Goal: Task Accomplishment & Management: Use online tool/utility

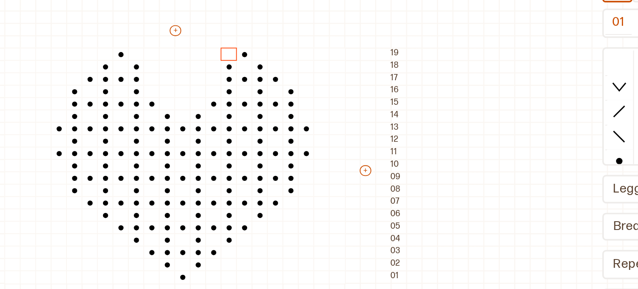
scroll to position [0, 40]
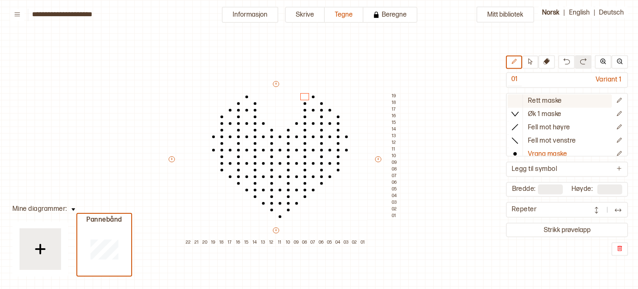
click at [528, 95] on button "Rett maske" at bounding box center [560, 101] width 104 height 13
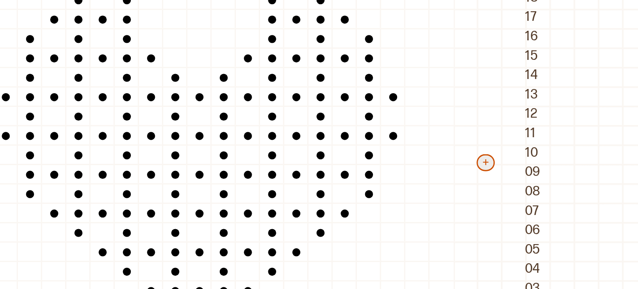
scroll to position [0, 0]
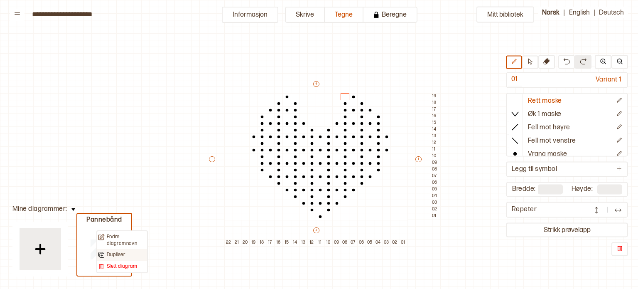
click at [116, 252] on p "Dupliser" at bounding box center [116, 254] width 18 height 7
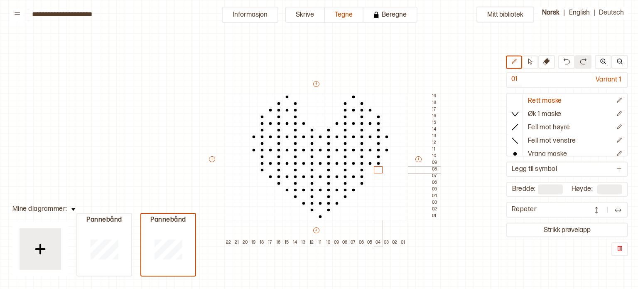
drag, startPoint x: 370, startPoint y: 176, endPoint x: 378, endPoint y: 171, distance: 9.1
drag, startPoint x: 379, startPoint y: 163, endPoint x: 386, endPoint y: 152, distance: 13.6
drag, startPoint x: 377, startPoint y: 141, endPoint x: 388, endPoint y: 138, distance: 11.7
drag, startPoint x: 251, startPoint y: 150, endPoint x: 250, endPoint y: 138, distance: 12.5
drag, startPoint x: 261, startPoint y: 136, endPoint x: 259, endPoint y: 120, distance: 16.3
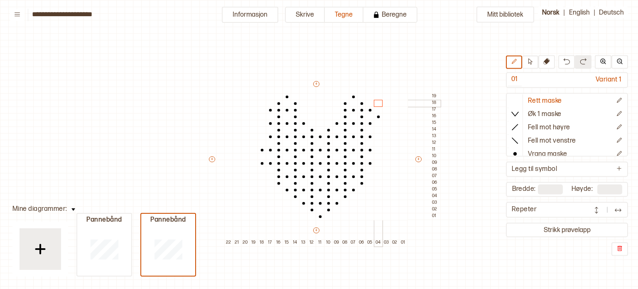
drag, startPoint x: 378, startPoint y: 129, endPoint x: 381, endPoint y: 96, distance: 33.0
drag, startPoint x: 311, startPoint y: 129, endPoint x: 331, endPoint y: 130, distance: 19.9
click at [331, 130] on div at bounding box center [328, 129] width 9 height 7
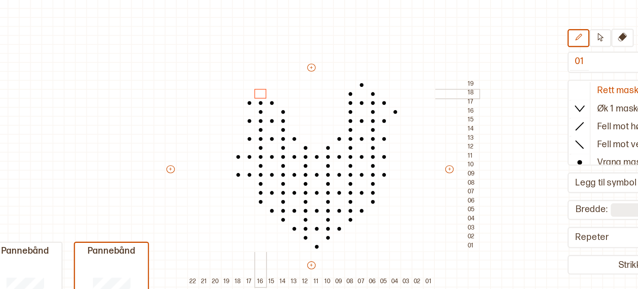
drag, startPoint x: 303, startPoint y: 123, endPoint x: 276, endPoint y: 106, distance: 32.7
drag, startPoint x: 342, startPoint y: 108, endPoint x: 367, endPoint y: 101, distance: 25.3
drag, startPoint x: 269, startPoint y: 133, endPoint x: 267, endPoint y: 122, distance: 11.9
drag, startPoint x: 370, startPoint y: 123, endPoint x: 386, endPoint y: 111, distance: 19.3
drag, startPoint x: 295, startPoint y: 116, endPoint x: 277, endPoint y: 116, distance: 17.9
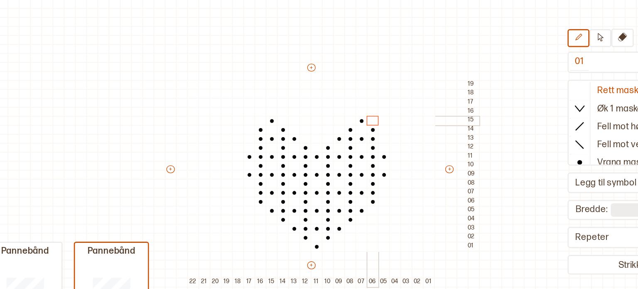
drag, startPoint x: 345, startPoint y: 121, endPoint x: 364, endPoint y: 120, distance: 19.5
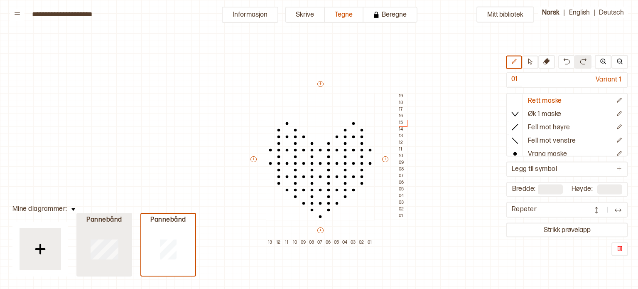
click at [99, 274] on div at bounding box center [104, 248] width 54 height 53
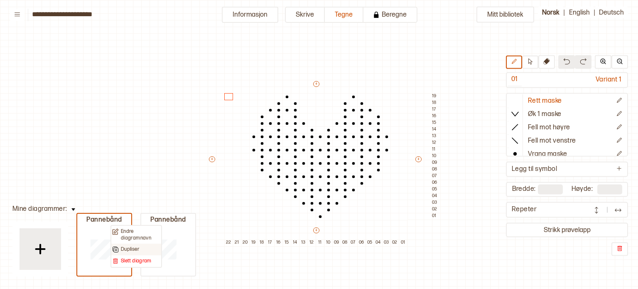
click at [140, 249] on div "Dupliser" at bounding box center [136, 249] width 48 height 7
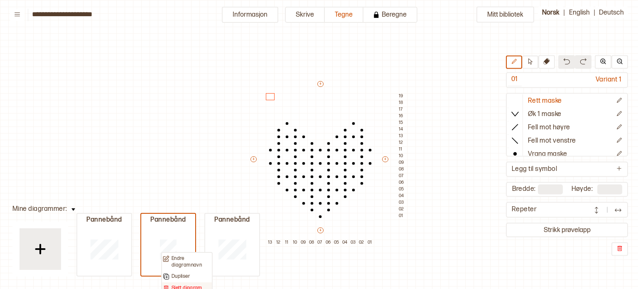
click at [186, 285] on p "Slett diagram" at bounding box center [187, 288] width 31 height 7
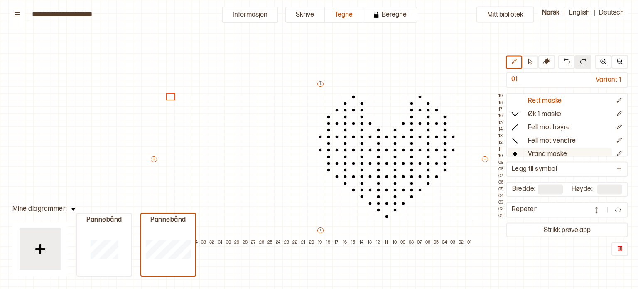
click at [531, 152] on p "Vrang maske" at bounding box center [547, 154] width 39 height 9
click at [255, 162] on div at bounding box center [253, 163] width 9 height 7
drag, startPoint x: 255, startPoint y: 168, endPoint x: 255, endPoint y: 179, distance: 11.2
click at [255, 179] on div "+ + + + 37 36 35 34 33 32 31 30 29 28 27 26 25 24 23 22 21 20 19 18 17 16 15 14…" at bounding box center [328, 163] width 357 height 166
click at [258, 174] on div at bounding box center [262, 176] width 9 height 7
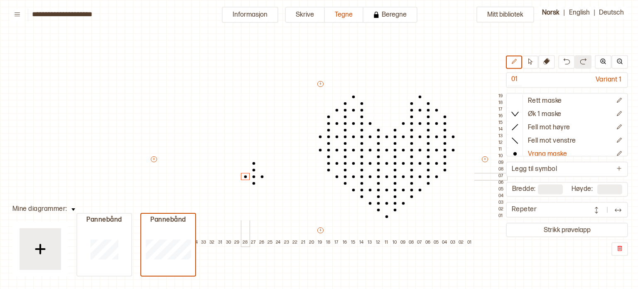
click at [247, 175] on div at bounding box center [245, 176] width 9 height 7
drag, startPoint x: 270, startPoint y: 171, endPoint x: 236, endPoint y: 169, distance: 34.5
click at [236, 169] on div "+ + + + 37 36 35 34 33 32 31 30 29 28 27 26 25 24 23 22 21 20 19 18 17 16 15 14…" at bounding box center [328, 163] width 357 height 166
drag, startPoint x: 277, startPoint y: 165, endPoint x: 231, endPoint y: 164, distance: 46.1
click at [229, 164] on div "+ + + + 37 36 35 34 33 32 31 30 29 28 27 26 25 24 23 22 21 20 19 18 17 16 15 14…" at bounding box center [328, 163] width 357 height 166
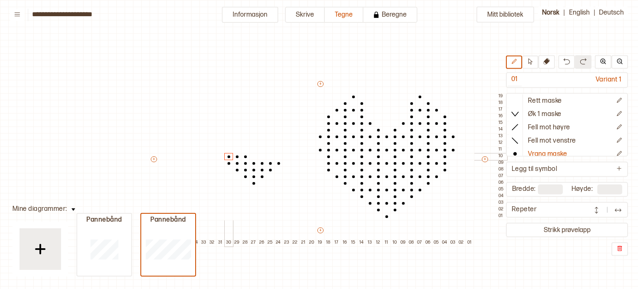
drag, startPoint x: 244, startPoint y: 155, endPoint x: 231, endPoint y: 156, distance: 12.9
click at [229, 156] on div "+ + + + 37 36 35 34 33 32 31 30 29 28 27 26 25 24 23 22 21 20 19 18 17 16 15 14…" at bounding box center [328, 163] width 357 height 166
drag, startPoint x: 279, startPoint y: 158, endPoint x: 264, endPoint y: 157, distance: 14.6
click at [264, 157] on div "+ + + + 37 36 35 34 33 32 31 30 29 28 27 26 25 24 23 22 21 20 19 18 17 16 15 14…" at bounding box center [328, 163] width 357 height 166
drag, startPoint x: 263, startPoint y: 148, endPoint x: 274, endPoint y: 149, distance: 11.7
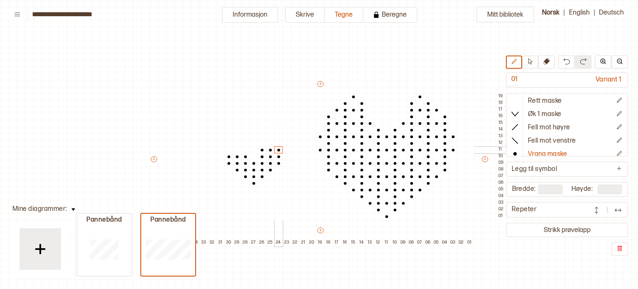
click at [274, 149] on div "+ + + + 37 36 35 34 33 32 31 30 29 28 27 26 25 24 23 22 21 20 19 18 17 16 15 14…" at bounding box center [328, 163] width 357 height 166
drag, startPoint x: 246, startPoint y: 150, endPoint x: 232, endPoint y: 150, distance: 14.1
click at [228, 150] on div "+ + + + 37 36 35 34 33 32 31 30 29 28 27 26 25 24 23 22 21 20 19 18 17 16 15 14…" at bounding box center [328, 163] width 357 height 166
click at [235, 143] on div at bounding box center [237, 143] width 9 height 7
click at [269, 143] on div at bounding box center [270, 143] width 9 height 7
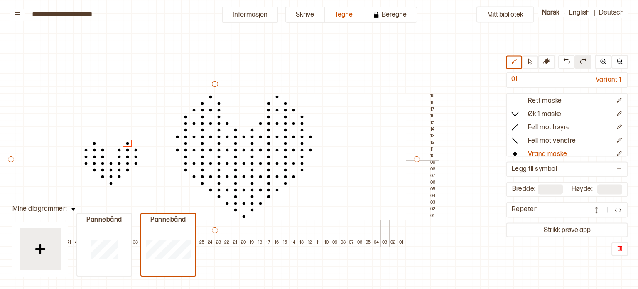
scroll to position [0, 103]
click at [347, 151] on div at bounding box center [350, 149] width 9 height 7
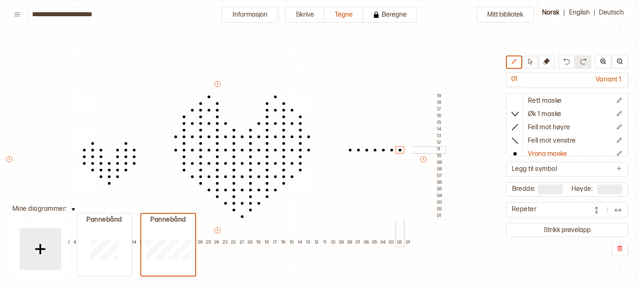
drag, startPoint x: 357, startPoint y: 150, endPoint x: 400, endPoint y: 150, distance: 42.8
click at [400, 150] on div "+ + + + 47 46 45 44 43 42 41 40 39 38 37 36 35 34 33 32 31 30 29 28 27 26 25 24…" at bounding box center [225, 163] width 440 height 166
drag, startPoint x: 398, startPoint y: 141, endPoint x: 382, endPoint y: 143, distance: 15.4
click at [382, 143] on div "+ + + + 47 46 45 44 43 42 41 40 39 38 37 36 35 34 33 32 31 30 29 28 27 26 25 24…" at bounding box center [225, 163] width 440 height 166
click at [351, 144] on div "+ + + + 47 46 45 44 43 42 41 40 39 38 37 36 35 34 33 32 31 30 29 28 27 26 25 24…" at bounding box center [225, 163] width 440 height 166
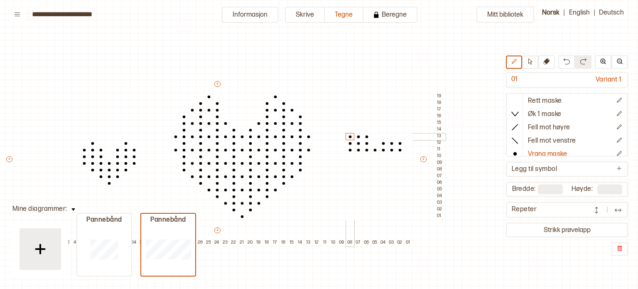
drag, startPoint x: 366, startPoint y: 138, endPoint x: 350, endPoint y: 138, distance: 15.8
click at [350, 138] on div "+ + + + 47 46 45 44 43 42 41 40 39 38 37 36 35 34 33 32 31 30 29 28 27 26 25 24…" at bounding box center [225, 163] width 440 height 166
click at [357, 129] on div at bounding box center [358, 129] width 9 height 7
drag, startPoint x: 384, startPoint y: 136, endPoint x: 399, endPoint y: 138, distance: 14.6
click at [399, 138] on div "+ + + + 47 46 45 44 43 42 41 40 39 38 37 36 35 34 33 32 31 30 29 28 27 26 25 24…" at bounding box center [225, 163] width 440 height 166
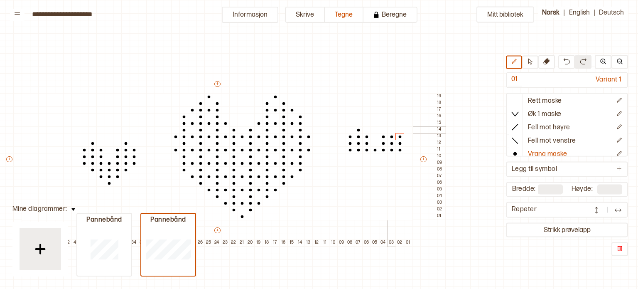
click at [389, 129] on div at bounding box center [391, 129] width 9 height 7
drag, startPoint x: 357, startPoint y: 155, endPoint x: 387, endPoint y: 155, distance: 29.9
click at [391, 155] on div "+ + + + 47 46 45 44 43 42 41 40 39 38 37 36 35 34 33 32 31 30 29 28 27 26 25 24…" at bounding box center [225, 163] width 440 height 166
drag, startPoint x: 382, startPoint y: 162, endPoint x: 370, endPoint y: 163, distance: 12.5
click at [367, 162] on div "+ + + + 47 46 45 44 43 42 41 40 39 38 37 36 35 34 33 32 31 30 29 28 27 26 25 24…" at bounding box center [225, 163] width 440 height 166
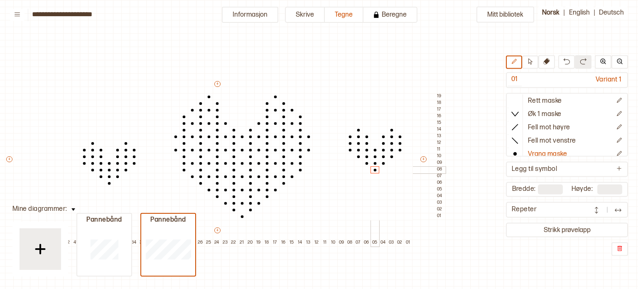
click at [375, 170] on div at bounding box center [375, 169] width 9 height 7
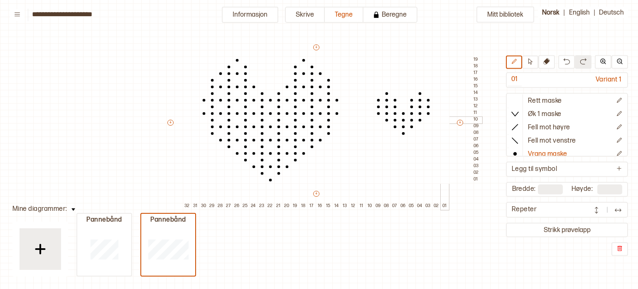
scroll to position [38, 0]
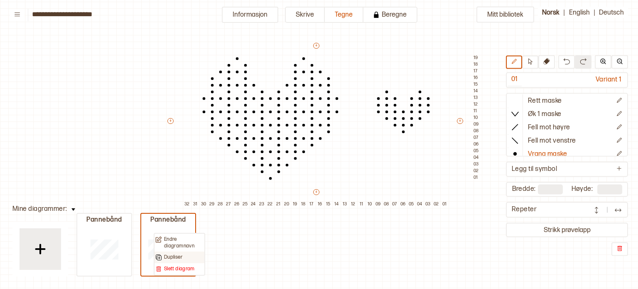
click at [170, 254] on p "Dupliser" at bounding box center [173, 257] width 18 height 7
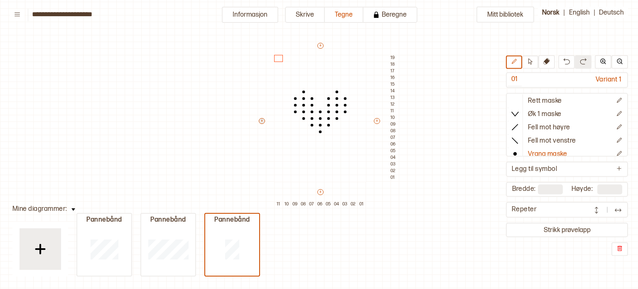
click at [260, 122] on button "+" at bounding box center [262, 121] width 6 height 6
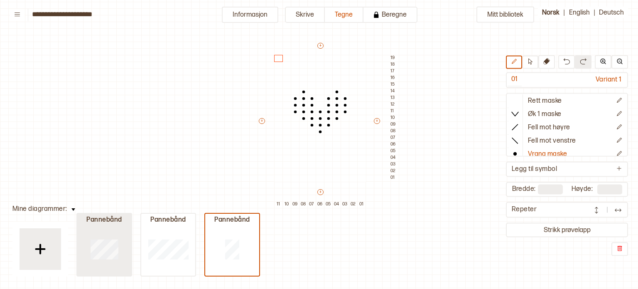
click at [130, 235] on div at bounding box center [104, 248] width 54 height 53
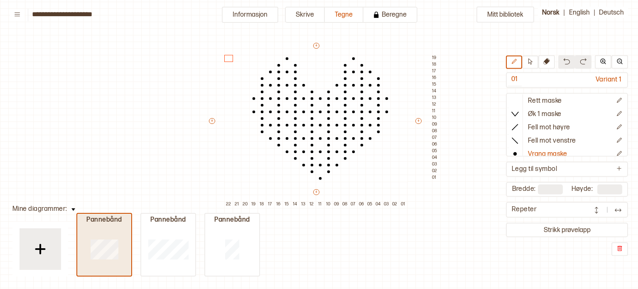
click at [130, 235] on div at bounding box center [104, 248] width 54 height 53
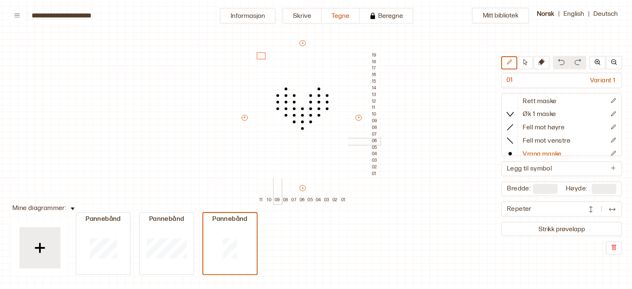
scroll to position [52, 15]
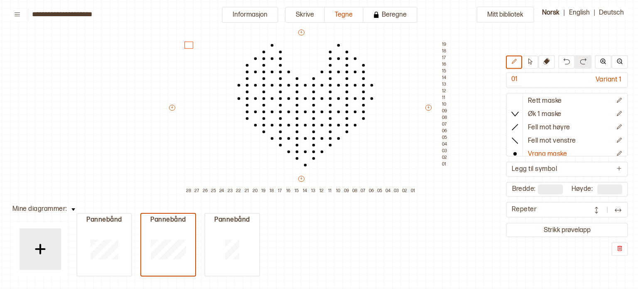
click at [442, 16] on div "Mitt bibliotek 01 Variant 1 Rett maske Øk 1 maske Fell mot høyre Fell mot venst…" at bounding box center [623, 237] width 1276 height 578
click at [150, 193] on div "Mitt bibliotek 01 Variant 1 Rett maske Øk 1 maske Fell mot høyre Fell mot venst…" at bounding box center [623, 237] width 1276 height 578
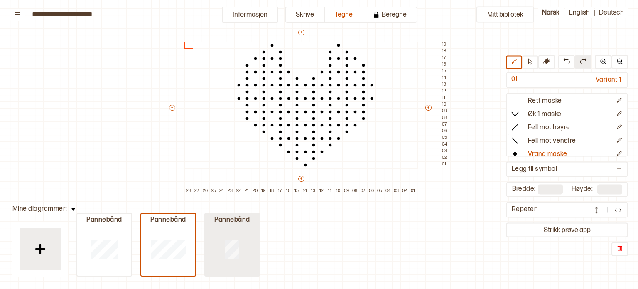
click at [216, 245] on div at bounding box center [232, 248] width 54 height 53
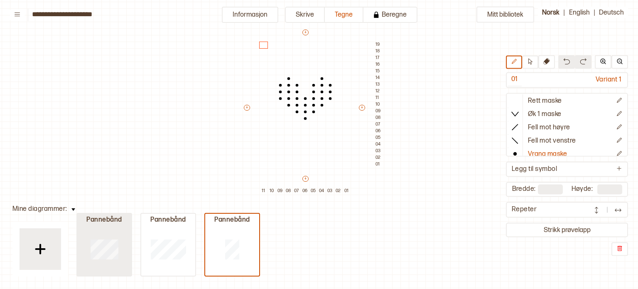
click at [96, 236] on div at bounding box center [104, 248] width 54 height 53
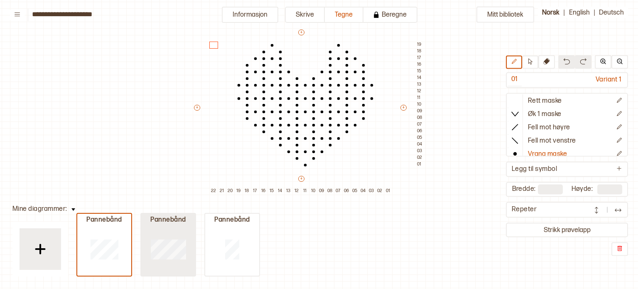
type input "**"
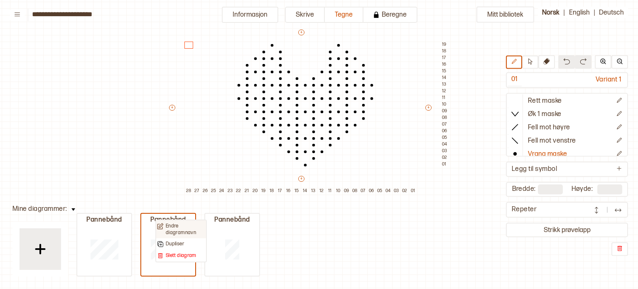
click at [178, 225] on p "Endre diagramnavn" at bounding box center [185, 229] width 39 height 13
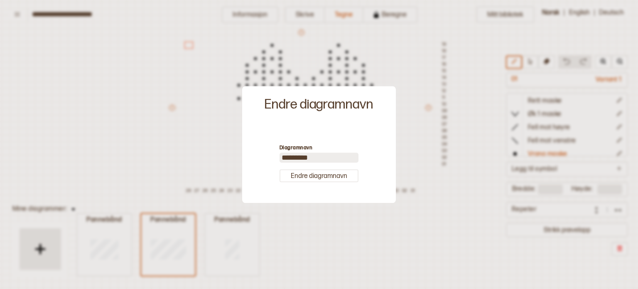
click at [323, 160] on input "*********" at bounding box center [319, 157] width 79 height 10
type input "**********"
click at [346, 175] on button "Endre diagramnavn" at bounding box center [319, 175] width 79 height 13
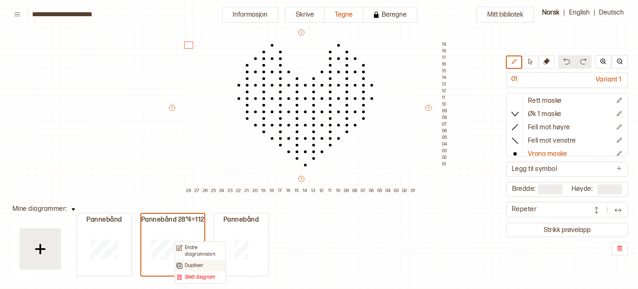
click at [202, 266] on p "Dupliser" at bounding box center [194, 265] width 18 height 7
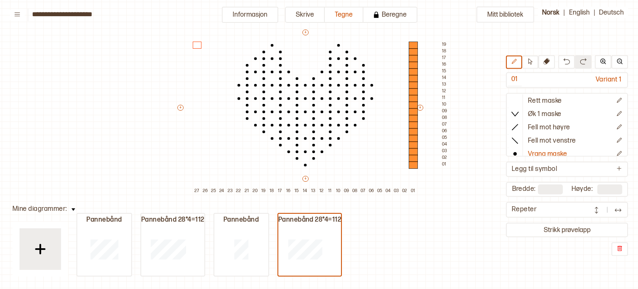
type input "**"
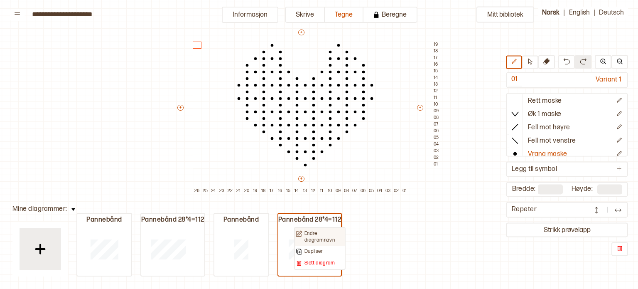
click at [307, 237] on p "Endre diagramnavn" at bounding box center [324, 236] width 39 height 13
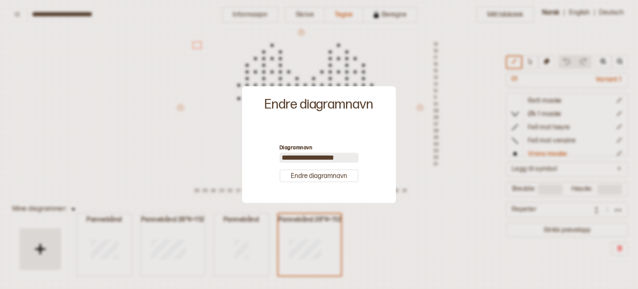
click at [324, 160] on input "**********" at bounding box center [319, 157] width 79 height 10
type input "**********"
click at [337, 171] on button "Endre diagramnavn" at bounding box center [319, 175] width 79 height 13
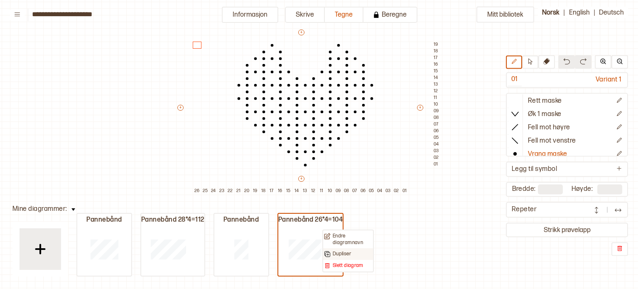
click at [337, 256] on p "Dupliser" at bounding box center [342, 254] width 18 height 7
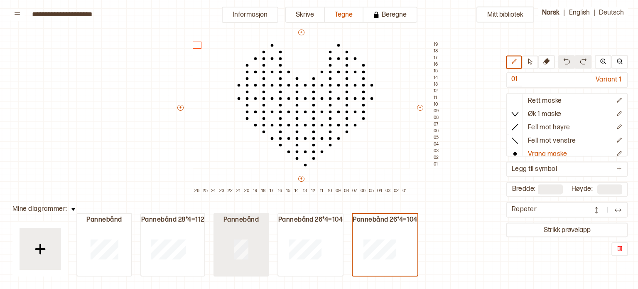
click at [238, 231] on div at bounding box center [241, 248] width 54 height 53
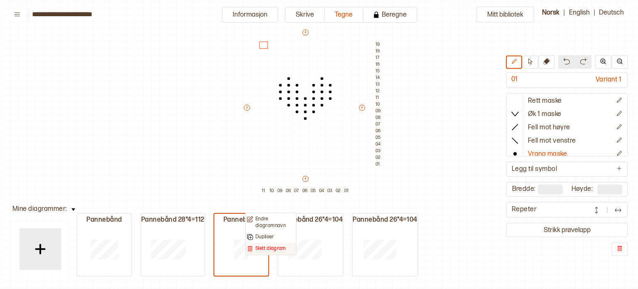
click at [262, 249] on p "Slett diagram" at bounding box center [271, 248] width 31 height 7
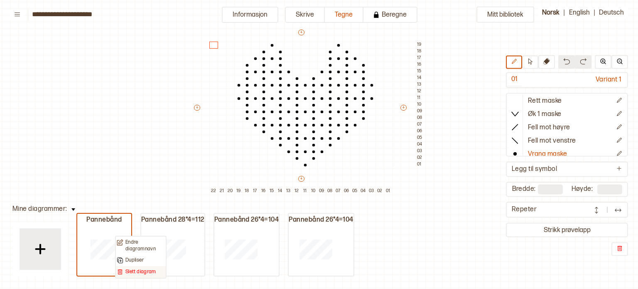
click at [136, 270] on p "Slett diagram" at bounding box center [140, 271] width 31 height 7
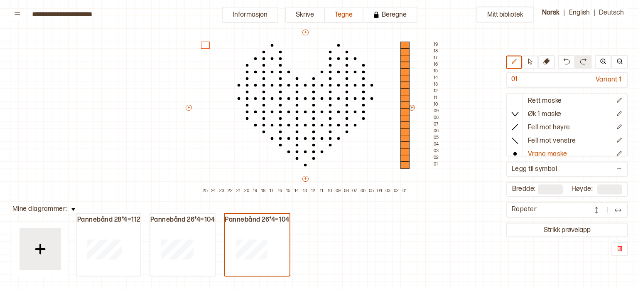
type input "**"
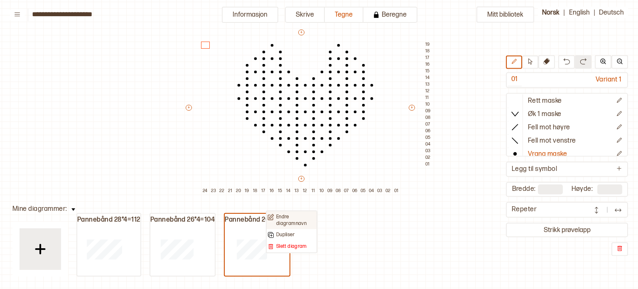
click at [285, 224] on p "Endre diagramnavn" at bounding box center [295, 220] width 39 height 13
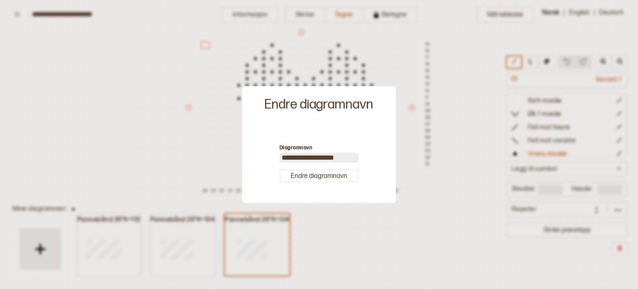
drag, startPoint x: 349, startPoint y: 155, endPoint x: 355, endPoint y: 157, distance: 6.3
click at [355, 157] on input "**********" at bounding box center [319, 157] width 79 height 10
type input "**********"
click at [328, 177] on button "Endre diagramnavn" at bounding box center [319, 175] width 79 height 13
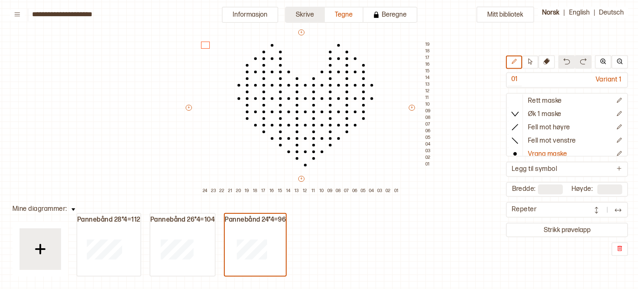
click at [309, 14] on button "Skrive" at bounding box center [305, 15] width 40 height 16
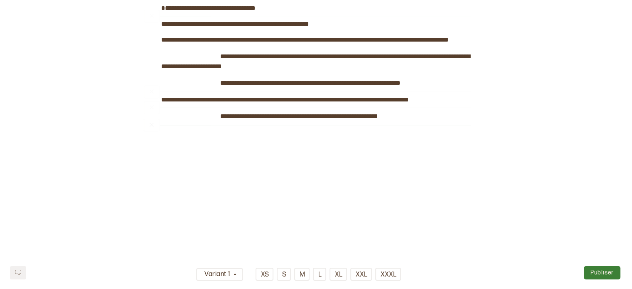
scroll to position [148, 0]
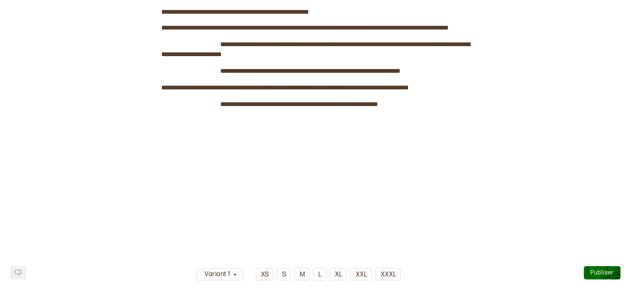
click at [305, 181] on div "**********" at bounding box center [316, 91] width 310 height 396
click at [276, 149] on div "**********" at bounding box center [316, 91] width 310 height 396
click at [420, 108] on div "**********" at bounding box center [316, 18] width 310 height 251
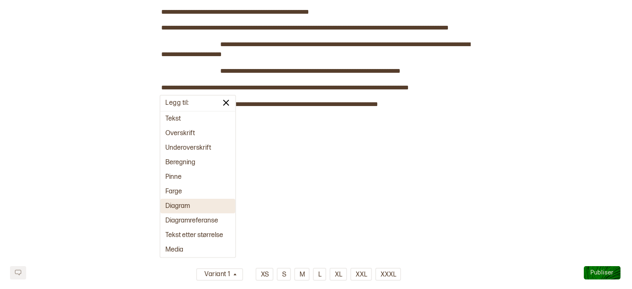
click at [189, 204] on button "Diagram" at bounding box center [197, 206] width 75 height 15
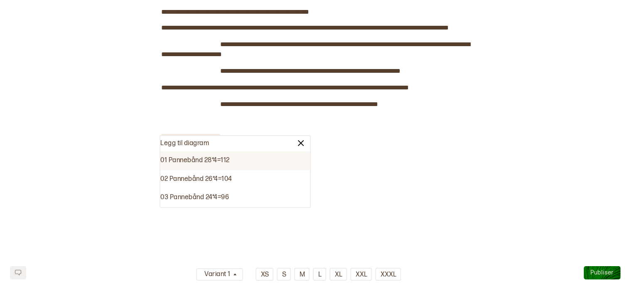
click at [197, 161] on div "01 Pannebånd 28*4=112" at bounding box center [235, 160] width 150 height 19
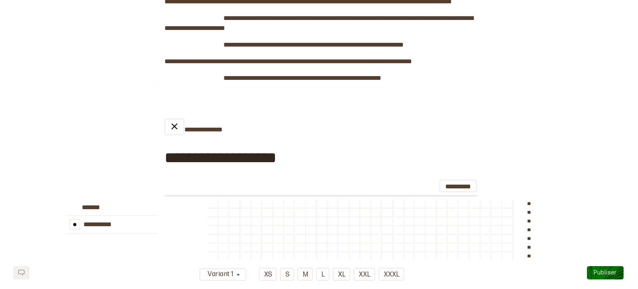
scroll to position [0, 0]
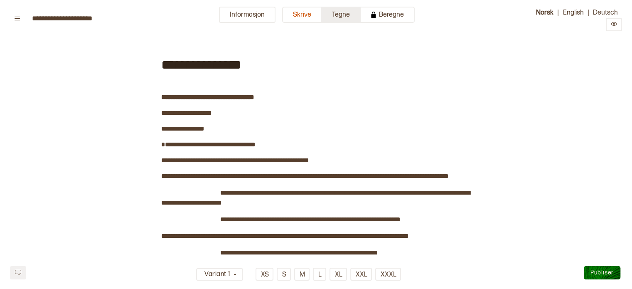
click at [338, 15] on button "Tegne" at bounding box center [341, 15] width 39 height 16
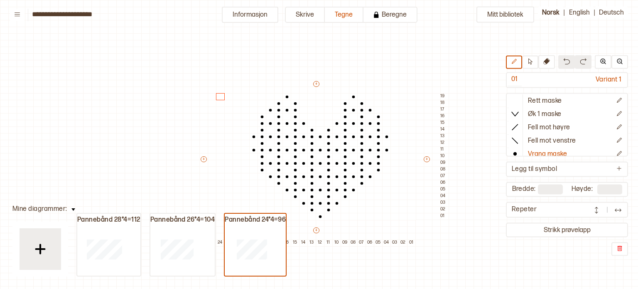
scroll to position [22, 8]
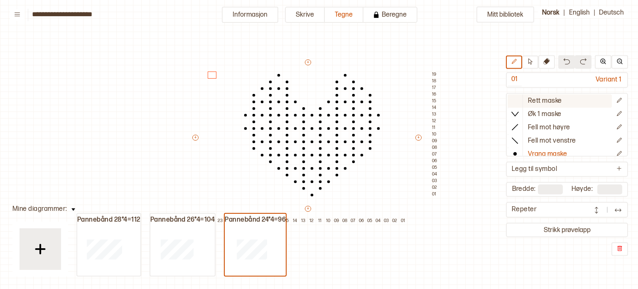
click at [575, 102] on button "Rett maske" at bounding box center [560, 101] width 104 height 13
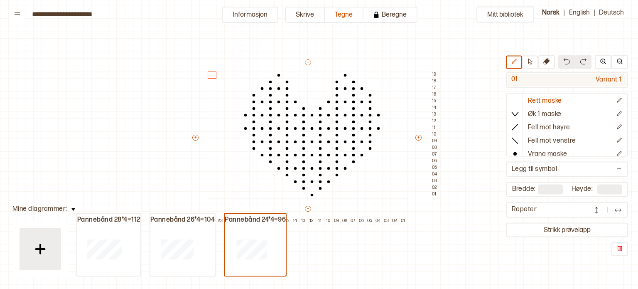
click at [558, 82] on div "Variant 1" at bounding box center [574, 80] width 105 height 12
click at [515, 79] on div "01" at bounding box center [515, 80] width 14 height 12
click at [616, 81] on div "Variant 1" at bounding box center [574, 80] width 105 height 12
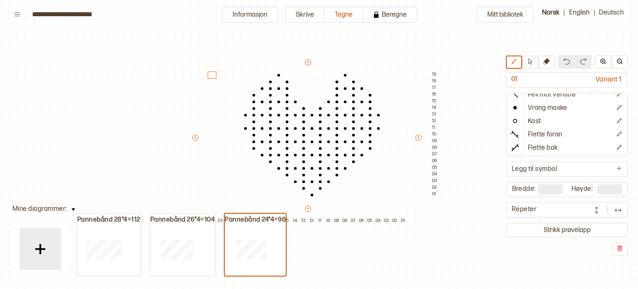
scroll to position [0, 0]
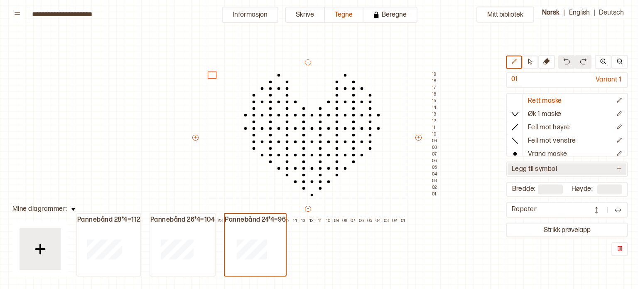
click at [538, 172] on p "Legg til symbol" at bounding box center [534, 169] width 45 height 9
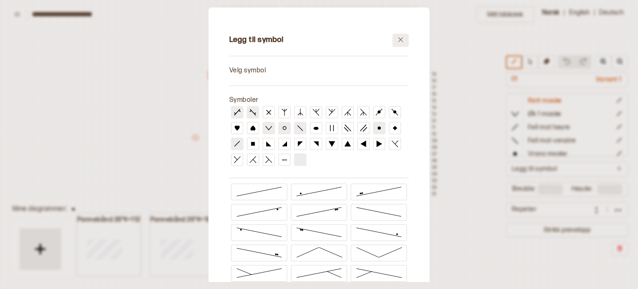
click at [401, 42] on button at bounding box center [401, 39] width 16 height 13
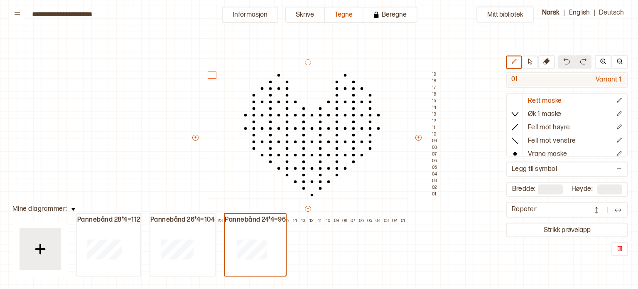
click at [515, 82] on div "01" at bounding box center [515, 80] width 14 height 12
click at [233, 20] on button "Informasjon" at bounding box center [250, 15] width 57 height 16
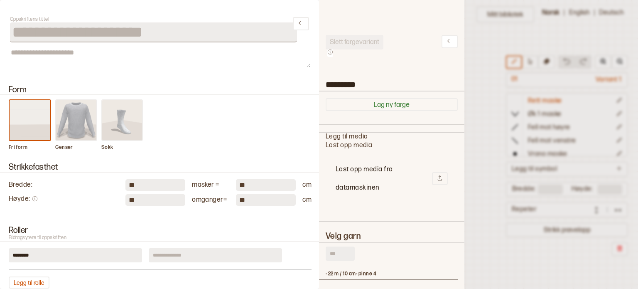
scroll to position [7, 7]
click at [447, 43] on icon at bounding box center [450, 41] width 6 height 6
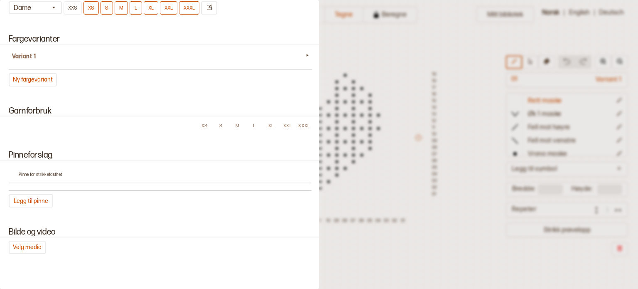
scroll to position [531, 0]
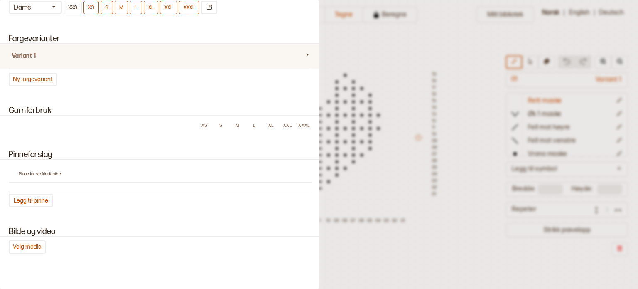
click at [40, 57] on h4 "Variant 1" at bounding box center [157, 56] width 291 height 8
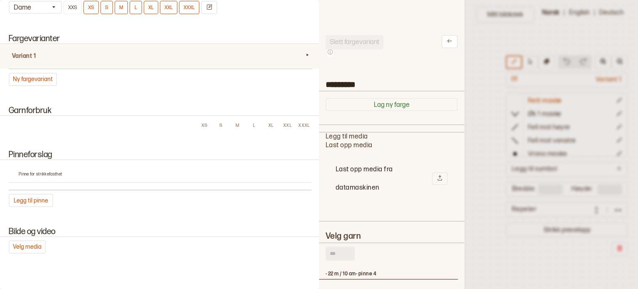
scroll to position [243, 133]
click at [387, 104] on button "Lag ny farge" at bounding box center [392, 104] width 132 height 13
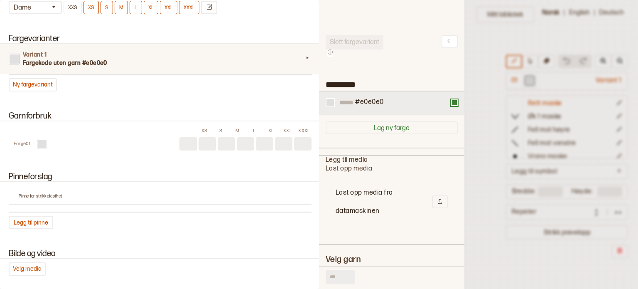
click at [384, 104] on div "#e0e0e0" at bounding box center [369, 103] width 30 height 10
click at [331, 106] on button at bounding box center [330, 102] width 9 height 9
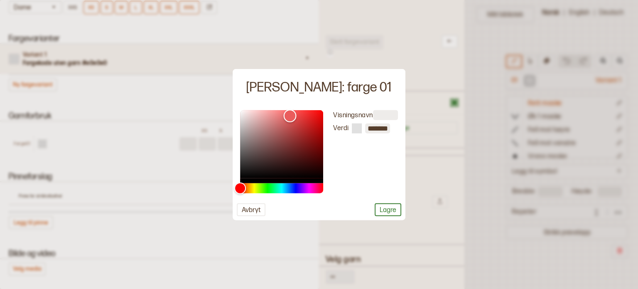
type input "*******"
click at [290, 116] on div "Color" at bounding box center [281, 144] width 83 height 68
click at [392, 205] on button "Lagre" at bounding box center [388, 209] width 27 height 13
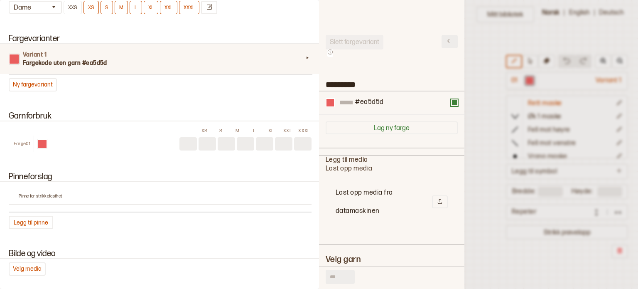
click at [450, 46] on button at bounding box center [450, 41] width 16 height 13
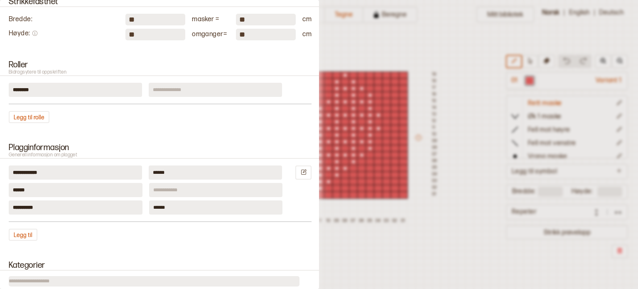
scroll to position [0, 0]
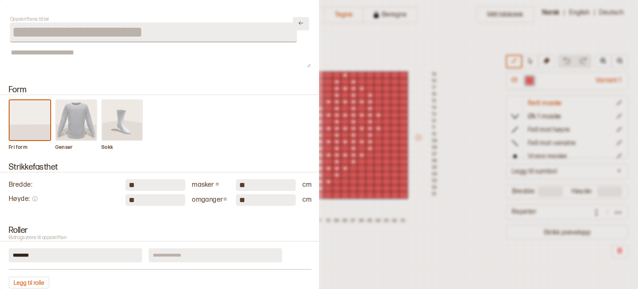
click at [298, 24] on icon "Lukk" at bounding box center [301, 23] width 6 height 6
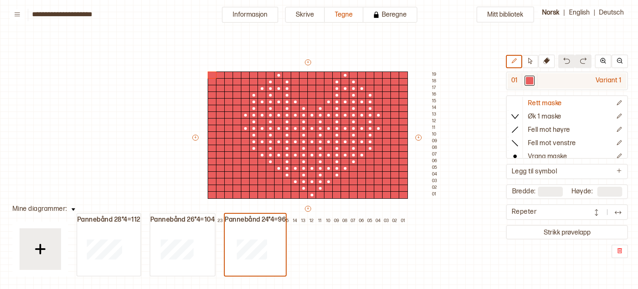
click at [580, 84] on div "Variant 1" at bounding box center [582, 80] width 89 height 15
click at [239, 18] on button "Informasjon" at bounding box center [250, 15] width 57 height 16
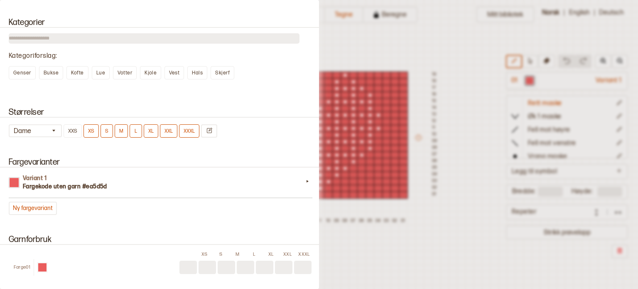
scroll to position [442, 0]
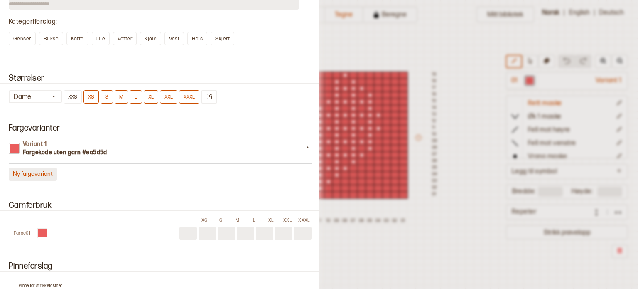
click at [44, 170] on button "Ny fargevariant" at bounding box center [33, 173] width 48 height 13
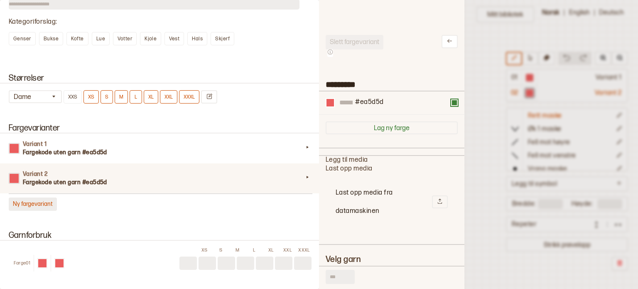
scroll to position [243, 133]
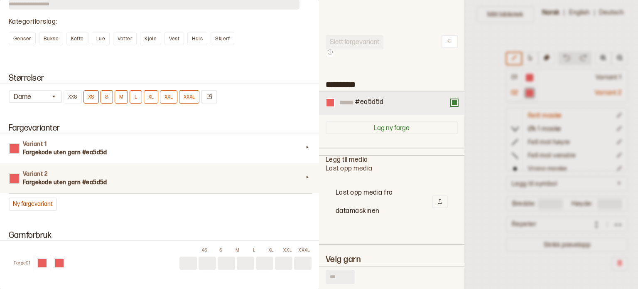
click at [326, 107] on div "#ea5d5d" at bounding box center [392, 103] width 132 height 10
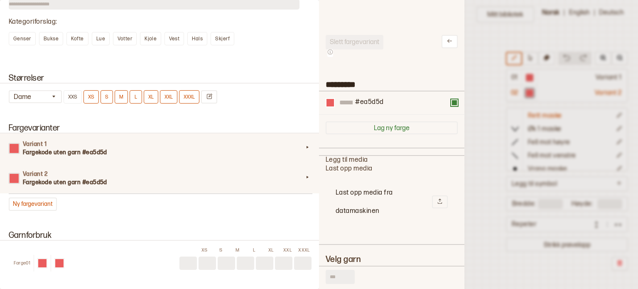
click at [28, 157] on div "Variant 1 Fargekode uten garn #ea5d5d" at bounding box center [160, 148] width 323 height 30
type input "*********"
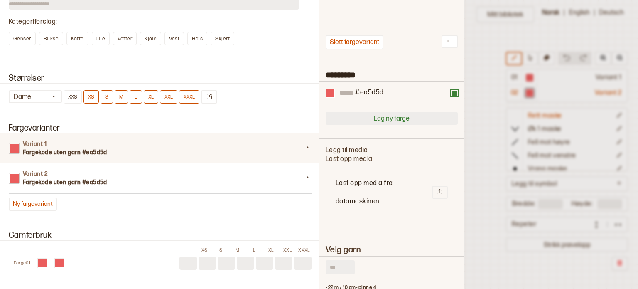
click at [396, 121] on button "Lag ny farge" at bounding box center [392, 118] width 132 height 13
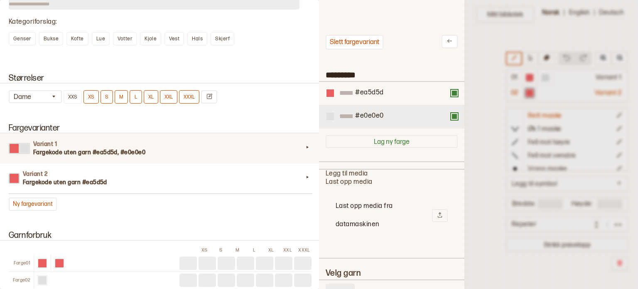
click at [331, 119] on div at bounding box center [330, 116] width 7 height 7
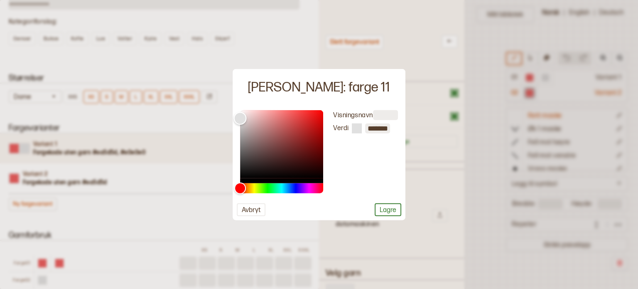
type input "*******"
click at [249, 163] on div "Color" at bounding box center [281, 144] width 83 height 68
click at [393, 208] on button "Lagre" at bounding box center [388, 209] width 27 height 13
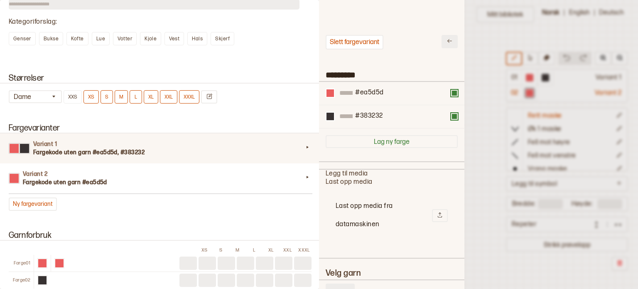
click at [447, 38] on icon at bounding box center [450, 41] width 6 height 6
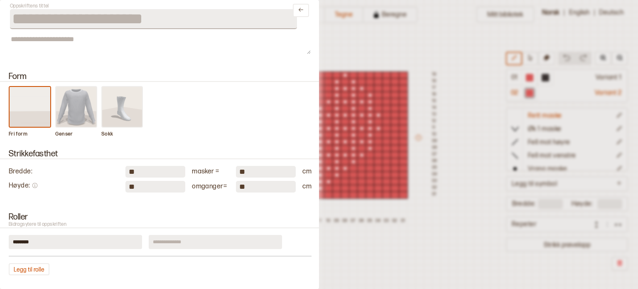
scroll to position [0, 0]
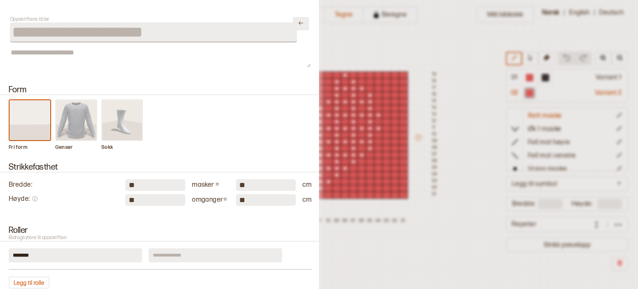
click at [295, 28] on button at bounding box center [301, 23] width 16 height 13
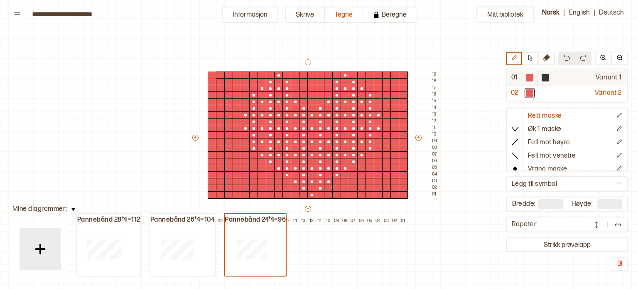
click at [551, 76] on div at bounding box center [546, 78] width 10 height 10
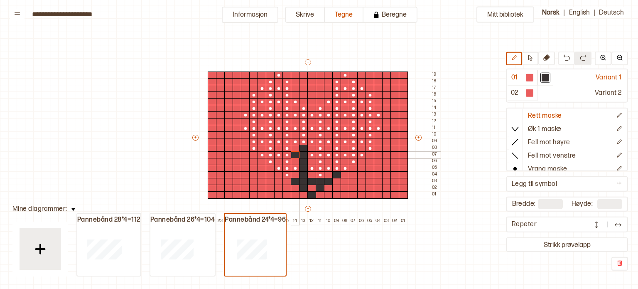
drag, startPoint x: 304, startPoint y: 153, endPoint x: 296, endPoint y: 154, distance: 8.4
click at [296, 154] on div at bounding box center [295, 154] width 9 height 7
click at [320, 170] on div at bounding box center [320, 168] width 9 height 7
drag, startPoint x: 344, startPoint y: 168, endPoint x: 356, endPoint y: 161, distance: 14.3
click at [356, 161] on div at bounding box center [353, 161] width 9 height 7
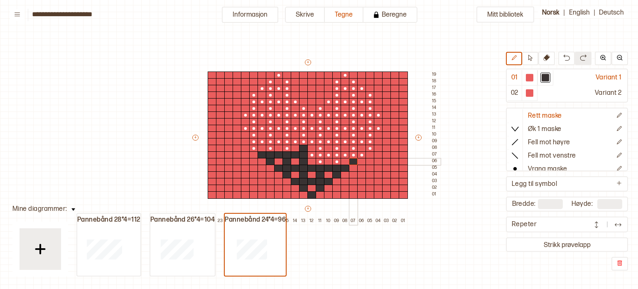
click at [356, 158] on div at bounding box center [353, 161] width 9 height 7
drag, startPoint x: 322, startPoint y: 148, endPoint x: 319, endPoint y: 110, distance: 38.7
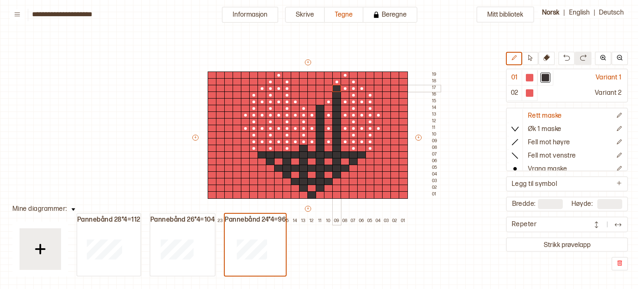
drag, startPoint x: 337, startPoint y: 147, endPoint x: 337, endPoint y: 77, distance: 69.8
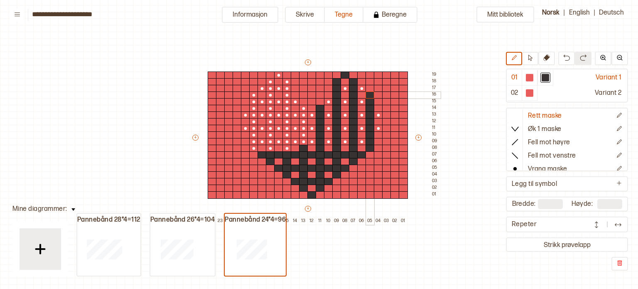
drag, startPoint x: 370, startPoint y: 145, endPoint x: 368, endPoint y: 95, distance: 50.3
drag, startPoint x: 376, startPoint y: 116, endPoint x: 329, endPoint y: 115, distance: 47.4
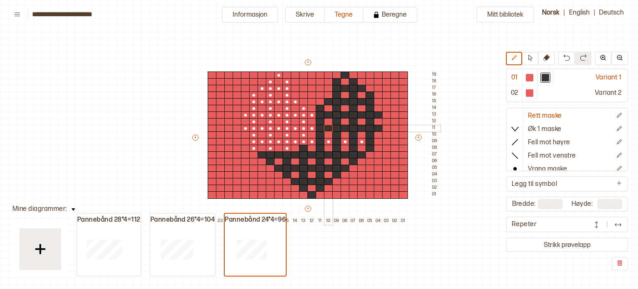
drag, startPoint x: 376, startPoint y: 128, endPoint x: 330, endPoint y: 129, distance: 46.5
drag, startPoint x: 361, startPoint y: 139, endPoint x: 280, endPoint y: 141, distance: 80.6
drag, startPoint x: 268, startPoint y: 141, endPoint x: 256, endPoint y: 141, distance: 12.1
drag, startPoint x: 254, startPoint y: 145, endPoint x: 268, endPoint y: 150, distance: 15.0
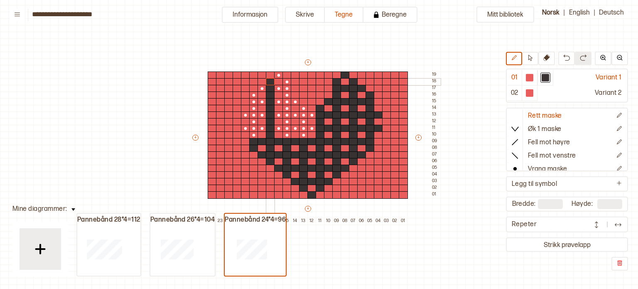
drag, startPoint x: 269, startPoint y: 132, endPoint x: 267, endPoint y: 84, distance: 48.2
drag, startPoint x: 253, startPoint y: 96, endPoint x: 255, endPoint y: 134, distance: 38.7
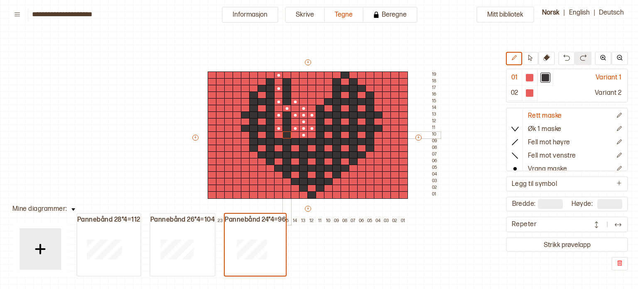
drag, startPoint x: 285, startPoint y: 83, endPoint x: 289, endPoint y: 132, distance: 48.7
drag, startPoint x: 306, startPoint y: 135, endPoint x: 304, endPoint y: 111, distance: 23.8
drag, startPoint x: 279, startPoint y: 114, endPoint x: 298, endPoint y: 115, distance: 19.1
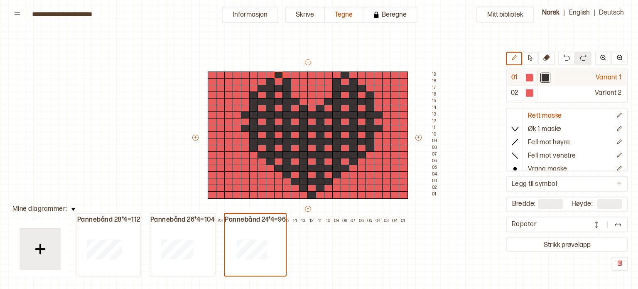
click at [531, 79] on div at bounding box center [529, 77] width 7 height 7
click at [250, 16] on button "Informasjon" at bounding box center [250, 15] width 57 height 16
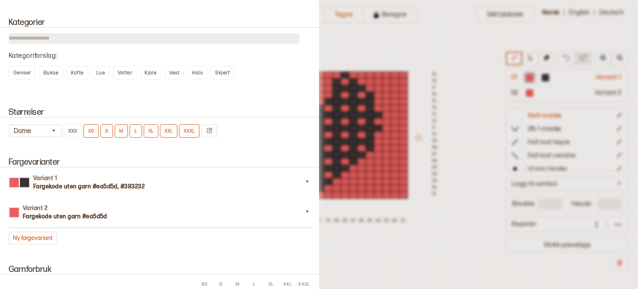
scroll to position [409, 0]
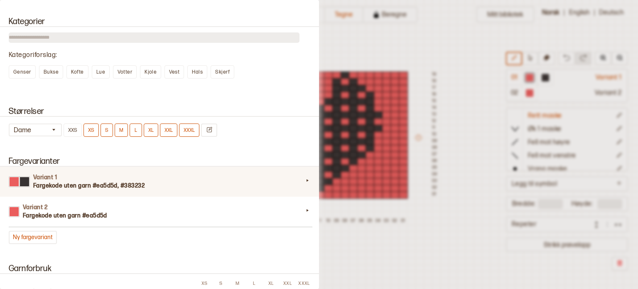
click at [15, 182] on div at bounding box center [14, 181] width 9 height 9
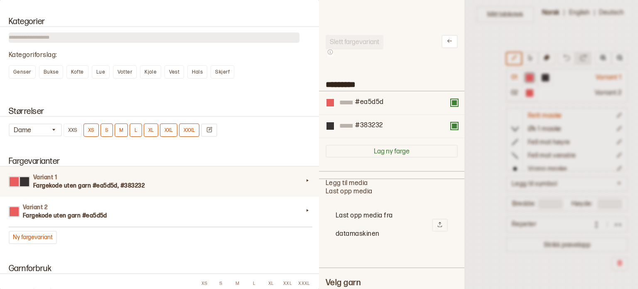
scroll to position [243, 133]
click at [328, 104] on div at bounding box center [330, 102] width 7 height 7
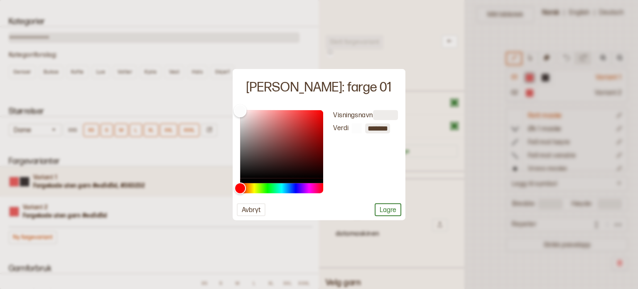
type input "*******"
drag, startPoint x: 287, startPoint y: 113, endPoint x: 226, endPoint y: 109, distance: 60.8
click at [226, 109] on body "**********" at bounding box center [319, 144] width 638 height 289
click at [386, 209] on button "Lagre" at bounding box center [388, 209] width 27 height 13
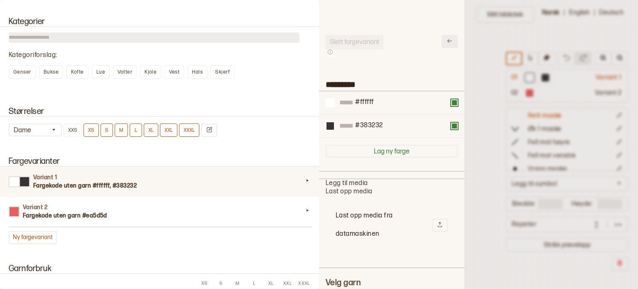
click at [447, 41] on icon at bounding box center [449, 41] width 5 height 4
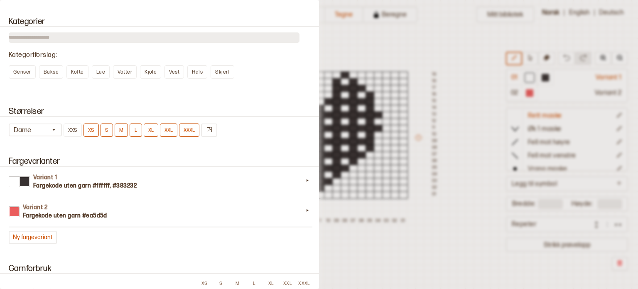
click at [442, 41] on div at bounding box center [319, 144] width 638 height 289
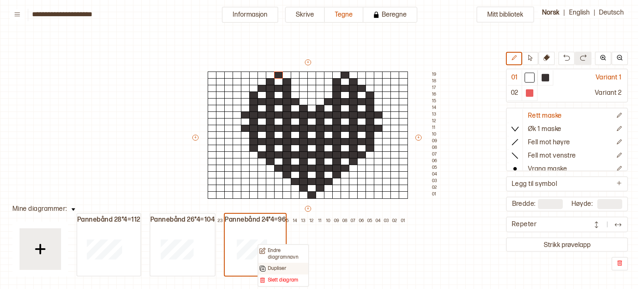
click at [276, 265] on p "Dupliser" at bounding box center [277, 268] width 18 height 7
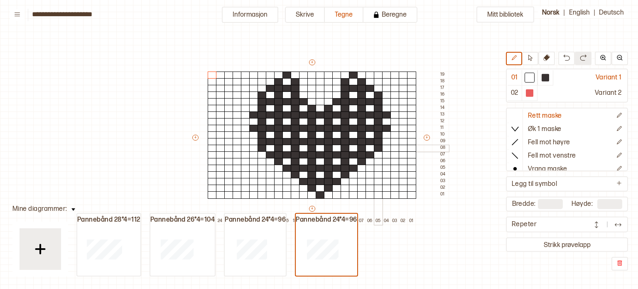
scroll to position [75, 8]
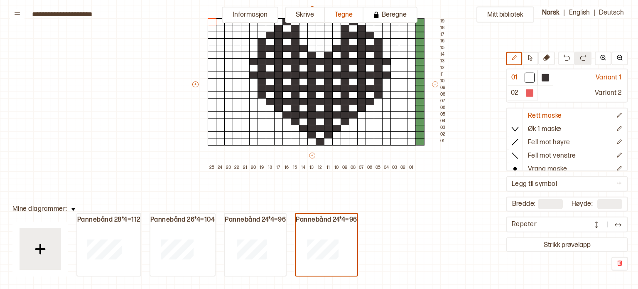
type input "**"
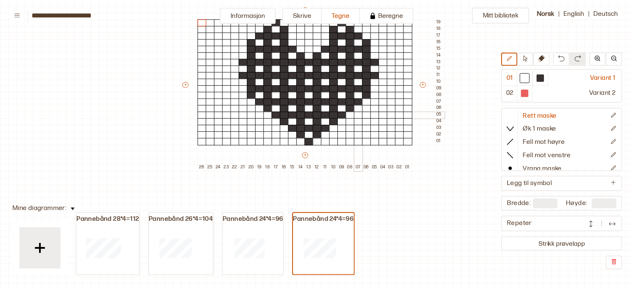
scroll to position [58, 8]
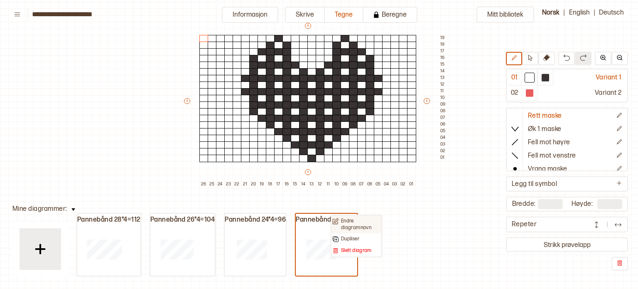
click at [343, 226] on p "Endre diagramnavn" at bounding box center [360, 224] width 39 height 13
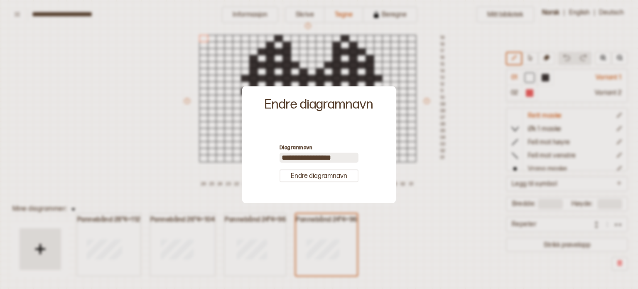
click at [323, 157] on input "**********" at bounding box center [319, 157] width 79 height 10
click at [346, 155] on input "**********" at bounding box center [319, 157] width 79 height 10
type input "**********"
click at [349, 176] on button "Endre diagramnavn" at bounding box center [319, 175] width 79 height 13
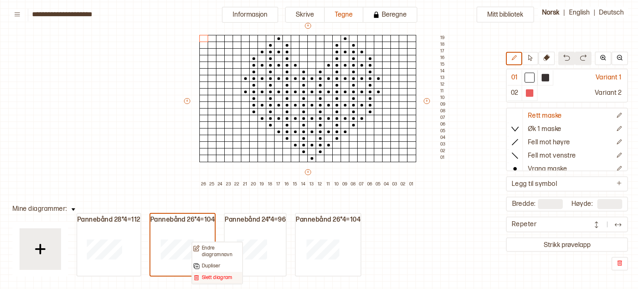
click at [213, 275] on p "Slett diagram" at bounding box center [217, 277] width 31 height 7
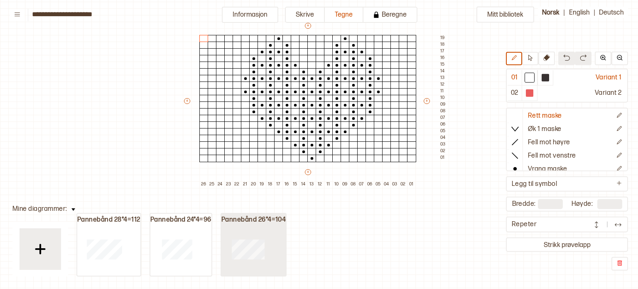
click at [270, 252] on div at bounding box center [248, 248] width 54 height 53
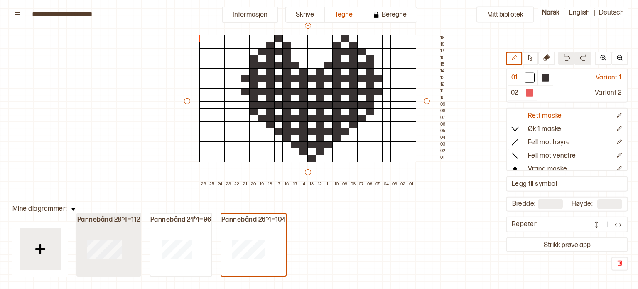
click at [132, 244] on button "Pannebånd 28*4=112" at bounding box center [108, 245] width 65 height 64
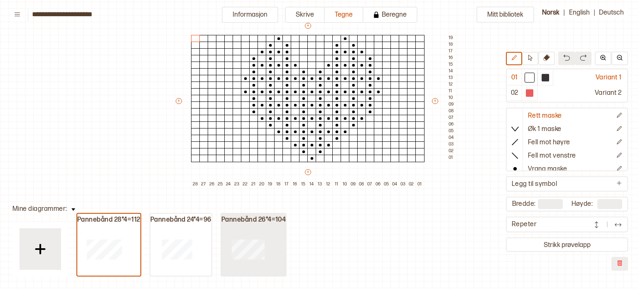
type input "**"
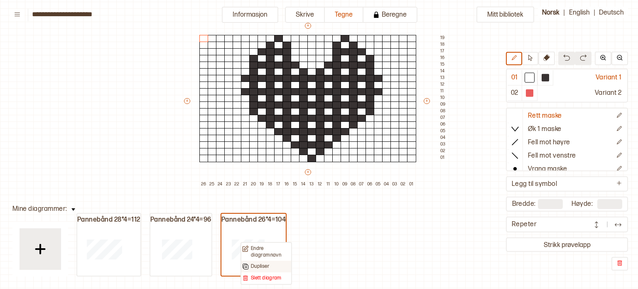
click at [264, 267] on p "Dupliser" at bounding box center [260, 266] width 18 height 7
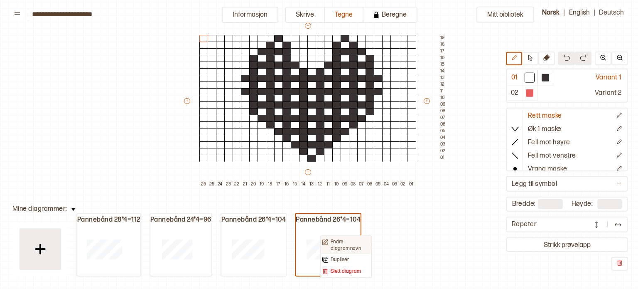
click at [347, 245] on p "Endre diagramnavn" at bounding box center [350, 244] width 39 height 13
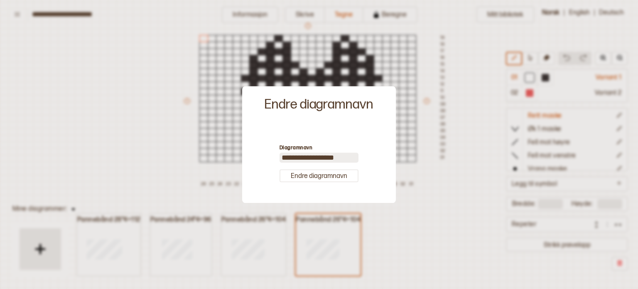
click at [324, 160] on input "**********" at bounding box center [319, 157] width 79 height 10
click at [349, 157] on input "**********" at bounding box center [319, 157] width 79 height 10
type input "**********"
click at [337, 172] on button "Endre diagramnavn" at bounding box center [319, 175] width 79 height 13
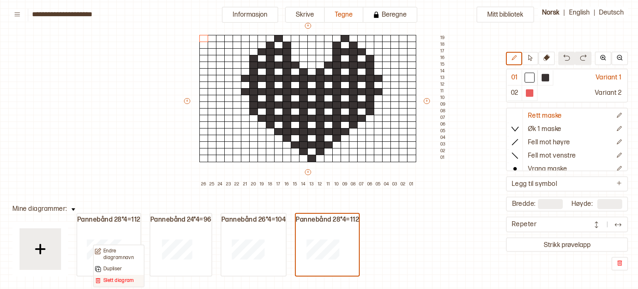
click at [117, 277] on p "Slett diagram" at bounding box center [118, 280] width 31 height 7
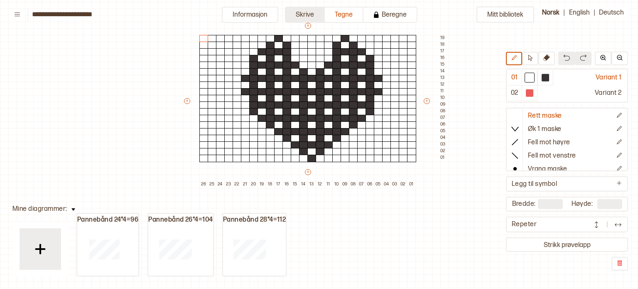
click at [311, 19] on button "Skrive" at bounding box center [305, 15] width 40 height 16
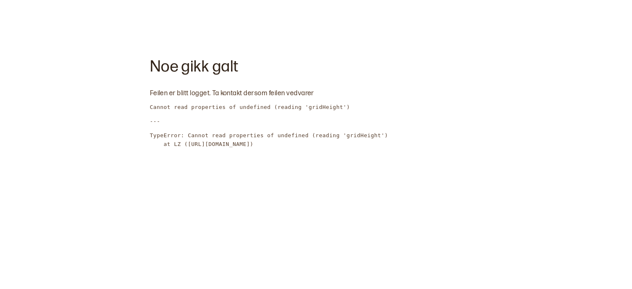
click at [305, 67] on h2 "Noe gikk galt" at bounding box center [316, 67] width 332 height 18
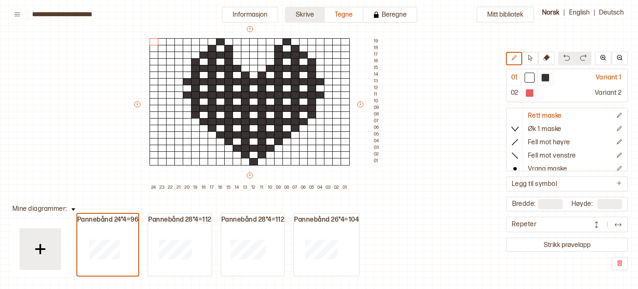
click at [309, 15] on button "Skrive" at bounding box center [305, 15] width 40 height 16
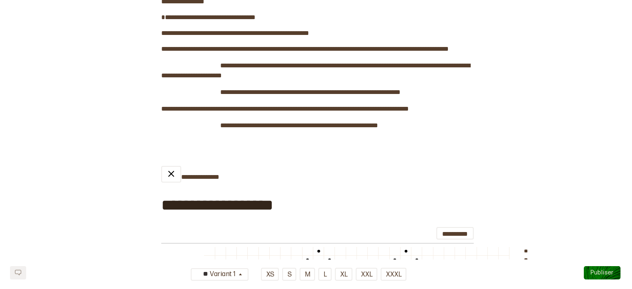
scroll to position [123, 0]
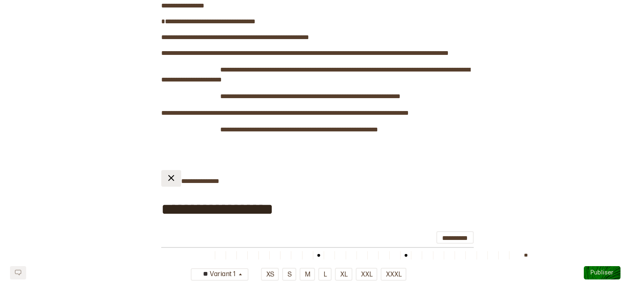
click at [170, 178] on img at bounding box center [171, 178] width 10 height 10
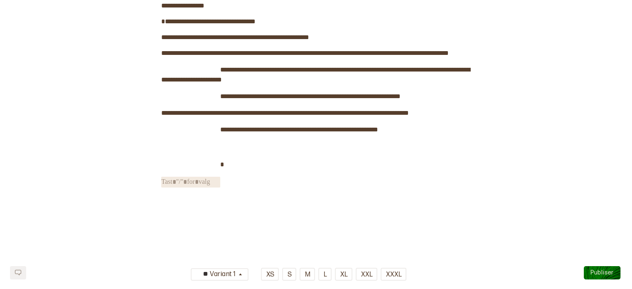
click at [170, 178] on span "﻿" at bounding box center [190, 182] width 59 height 11
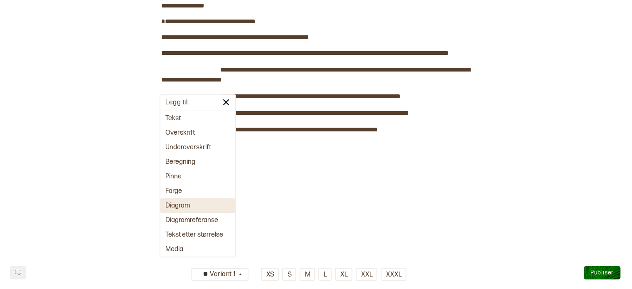
click at [184, 202] on button "Diagram" at bounding box center [197, 205] width 75 height 15
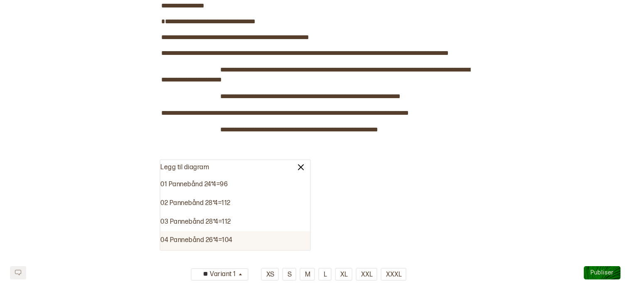
click at [231, 242] on div "04 Pannebånd 26*4=104" at bounding box center [235, 240] width 150 height 19
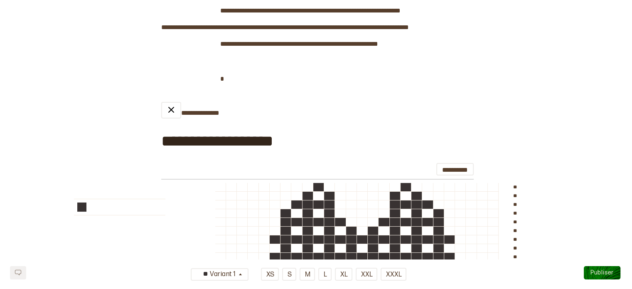
scroll to position [206, 0]
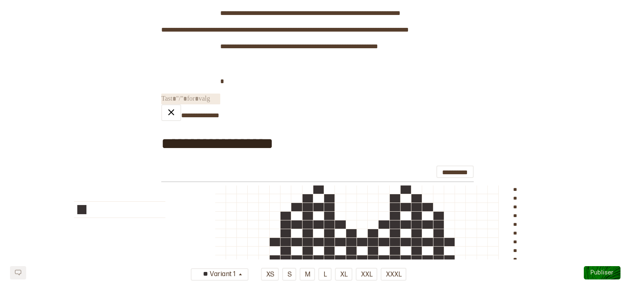
click at [202, 96] on span "﻿" at bounding box center [190, 98] width 59 height 11
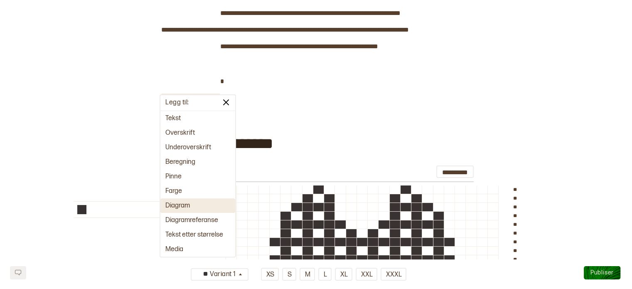
click at [175, 209] on button "Diagram" at bounding box center [197, 205] width 75 height 15
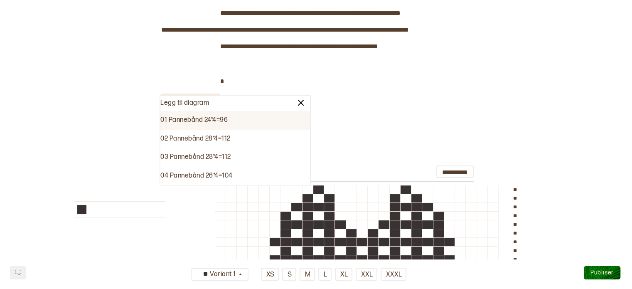
click at [199, 121] on div "01 Pannebånd 24*4=96" at bounding box center [235, 120] width 150 height 19
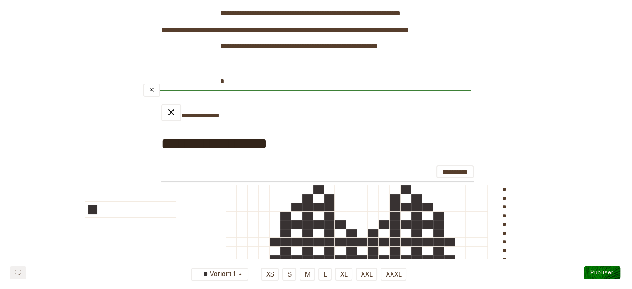
click at [194, 89] on div "﻿" at bounding box center [306, 90] width 327 height 7
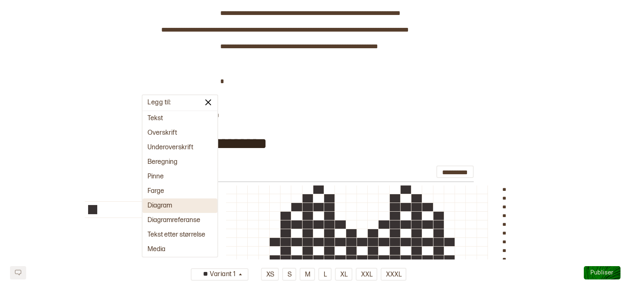
click at [165, 202] on button "Diagram" at bounding box center [180, 205] width 75 height 15
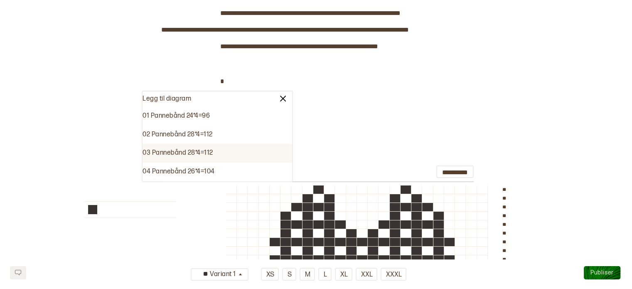
click at [179, 150] on div "03 Pannebånd 28*4=112" at bounding box center [218, 153] width 150 height 19
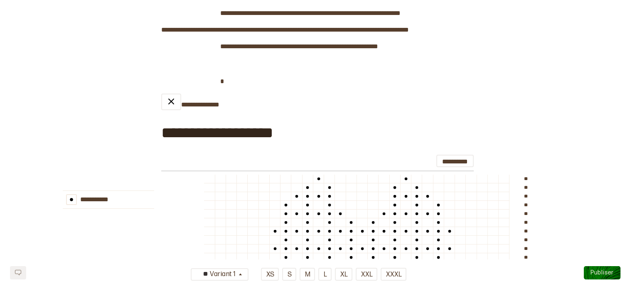
click at [179, 150] on div "**********" at bounding box center [317, 226] width 312 height 266
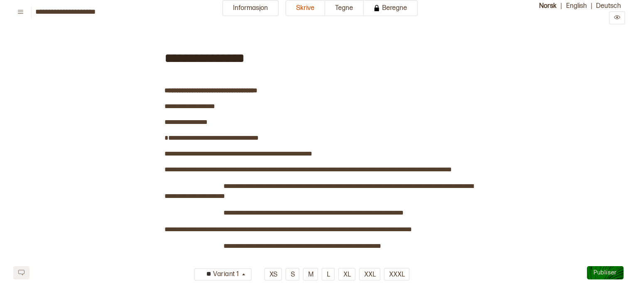
scroll to position [0, 0]
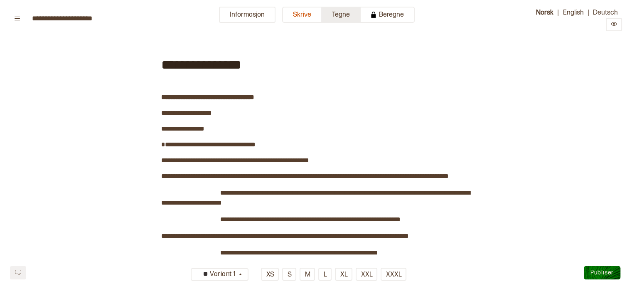
click at [340, 17] on button "Tegne" at bounding box center [341, 15] width 39 height 16
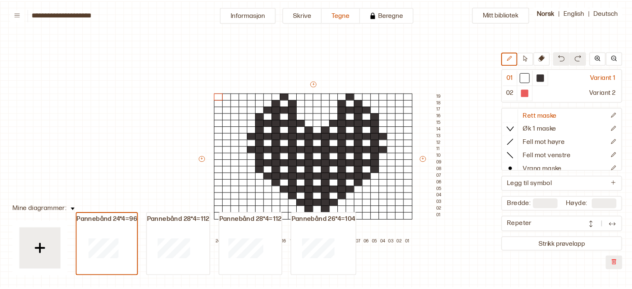
scroll to position [22, 8]
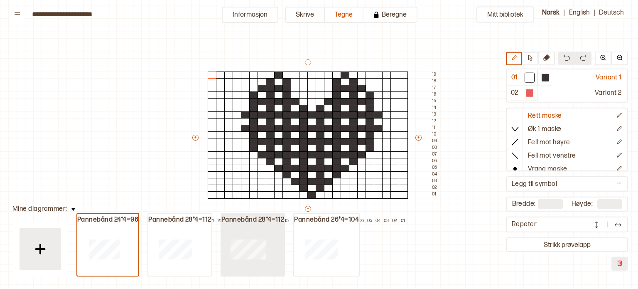
click at [236, 261] on div at bounding box center [248, 248] width 54 height 53
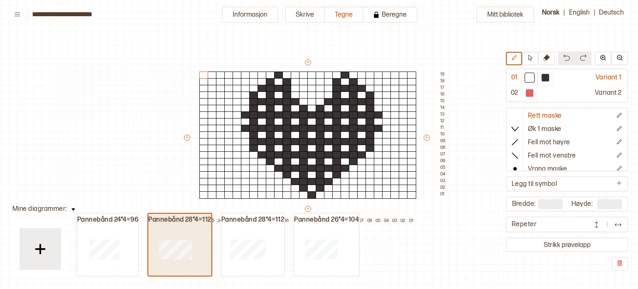
type input "**"
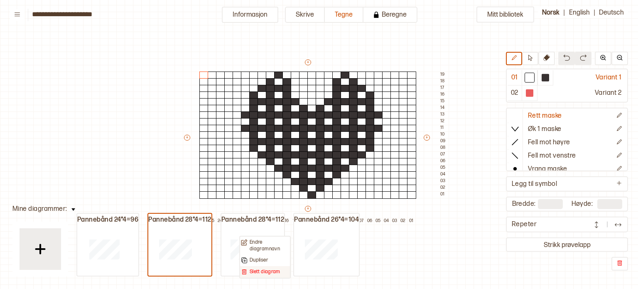
click at [259, 269] on p "Slett diagram" at bounding box center [265, 271] width 31 height 7
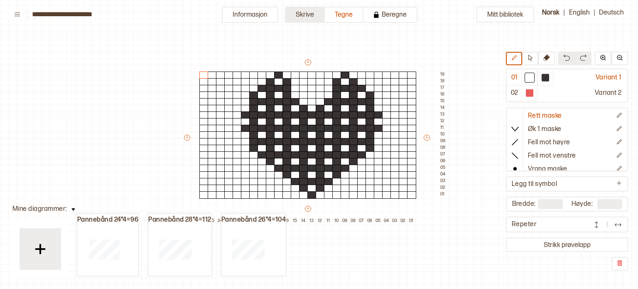
click at [317, 16] on button "Skrive" at bounding box center [305, 15] width 40 height 16
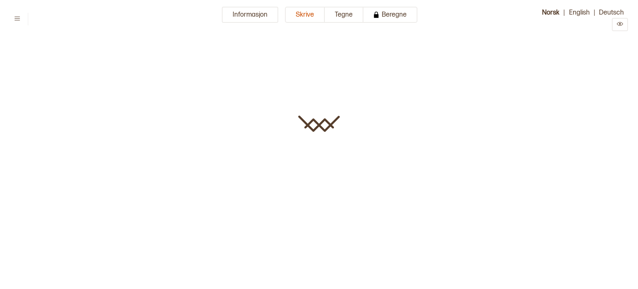
type input "**********"
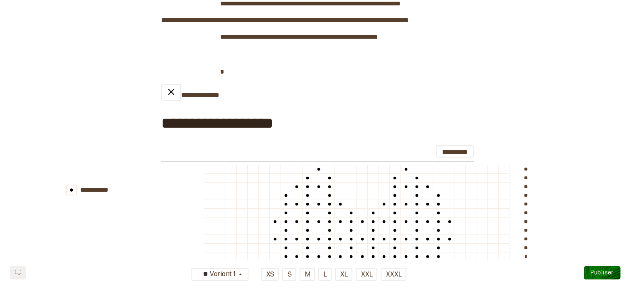
scroll to position [207, 0]
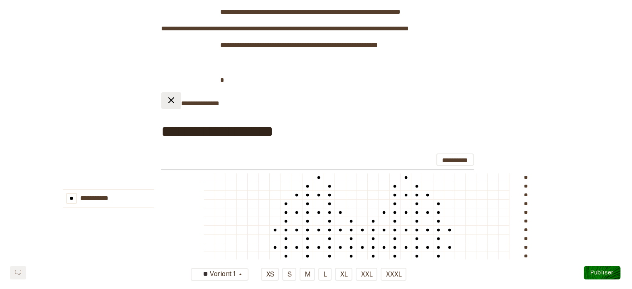
click at [167, 101] on img at bounding box center [171, 100] width 10 height 10
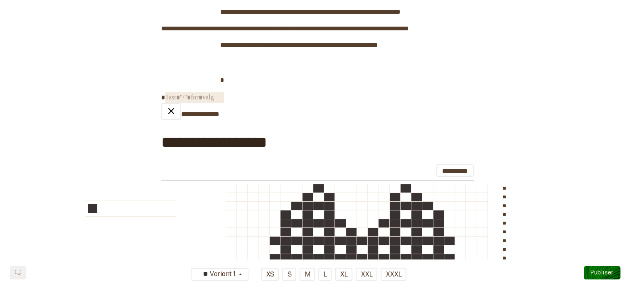
click at [209, 96] on span "﻿" at bounding box center [194, 97] width 59 height 11
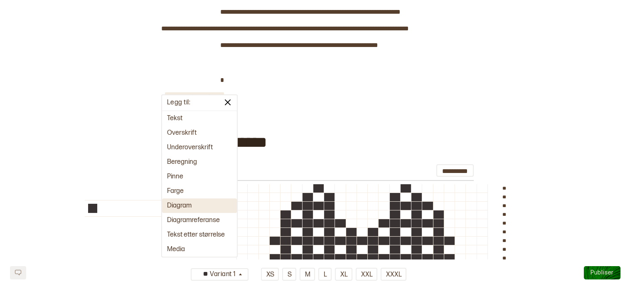
click at [199, 203] on button "Diagram" at bounding box center [199, 205] width 75 height 15
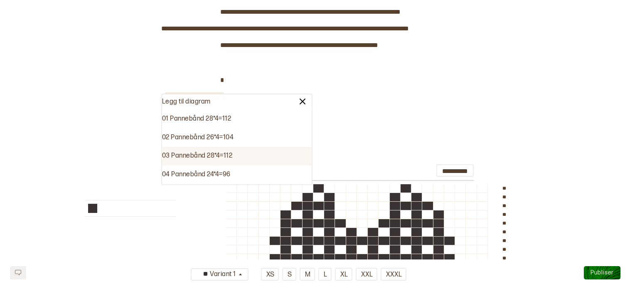
click at [224, 160] on div "03 Pannebånd 28*4=112" at bounding box center [237, 156] width 150 height 19
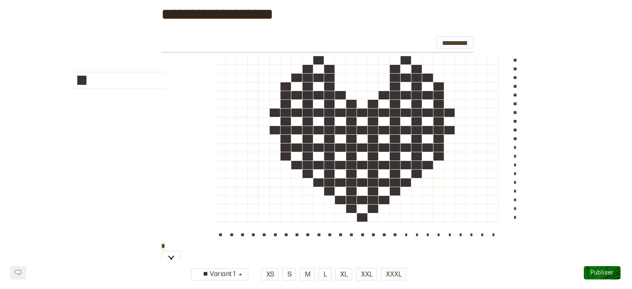
scroll to position [305, 0]
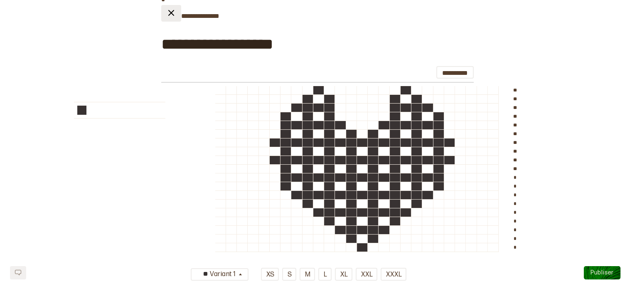
click at [173, 18] on button at bounding box center [171, 13] width 20 height 17
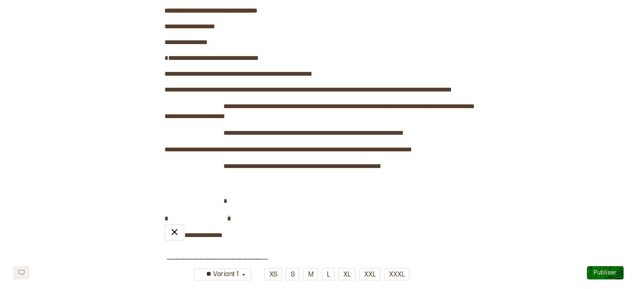
scroll to position [0, 0]
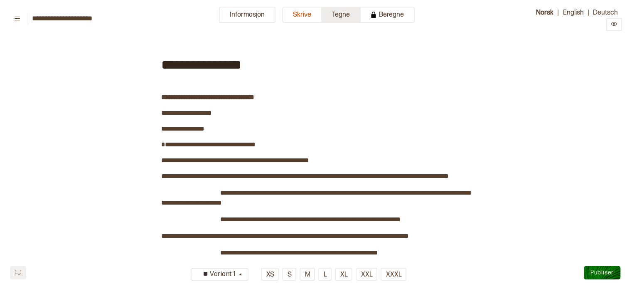
click at [347, 18] on button "Tegne" at bounding box center [341, 15] width 39 height 16
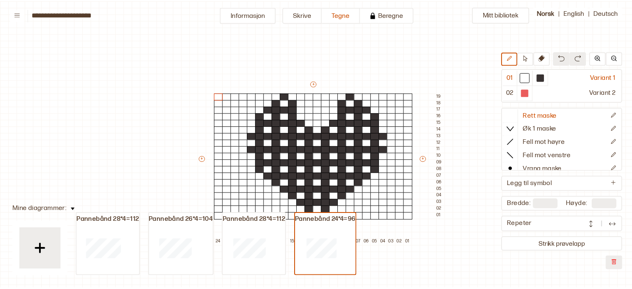
scroll to position [55, 66]
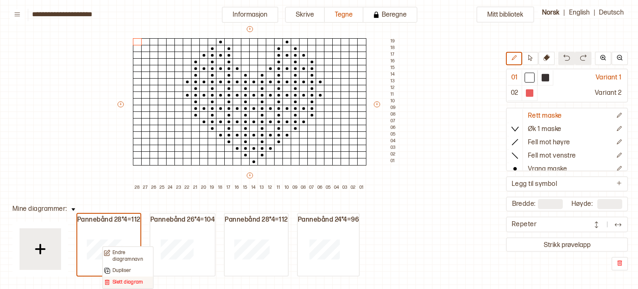
click at [124, 280] on p "Slett diagram" at bounding box center [128, 282] width 31 height 7
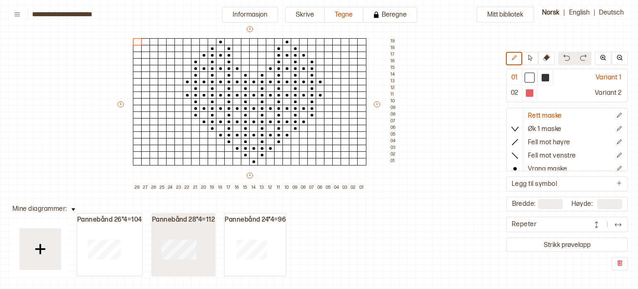
click at [186, 235] on div at bounding box center [179, 248] width 54 height 53
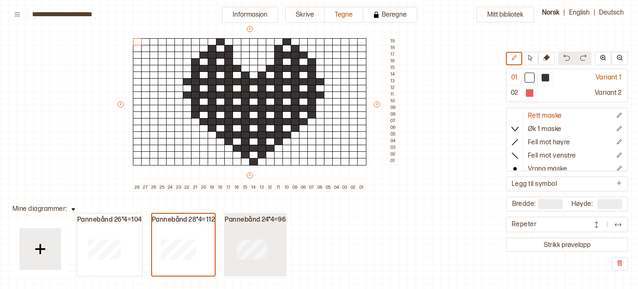
click at [258, 264] on div at bounding box center [252, 248] width 54 height 53
type input "**"
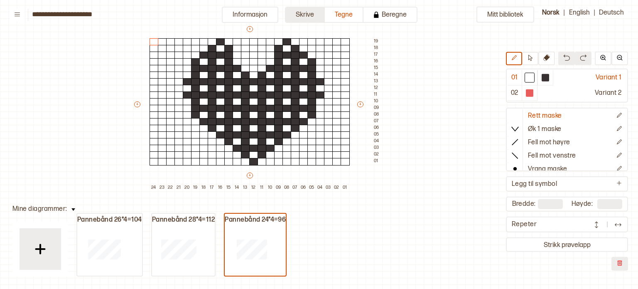
click at [302, 8] on button "Skrive" at bounding box center [305, 15] width 40 height 16
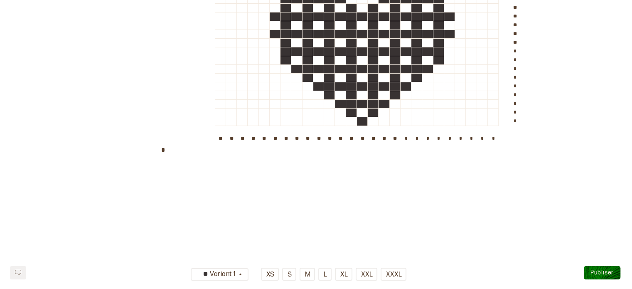
scroll to position [735, 0]
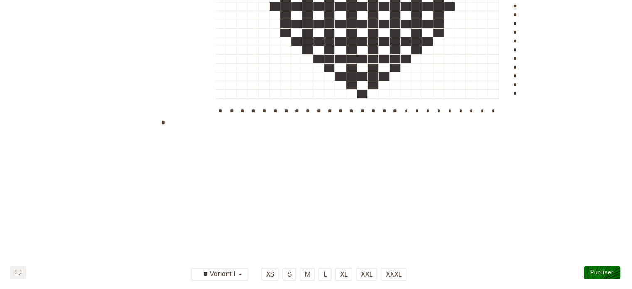
click at [239, 138] on span "﻿" at bounding box center [249, 139] width 59 height 11
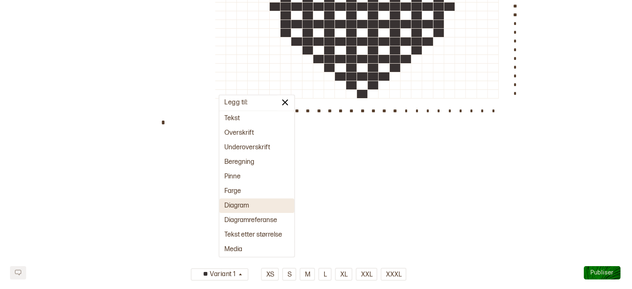
click at [241, 211] on button "Diagram" at bounding box center [256, 205] width 75 height 15
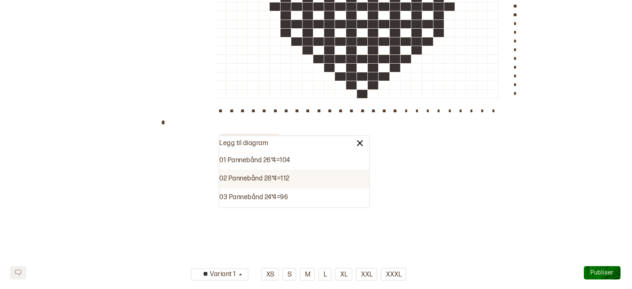
click at [290, 181] on div "02 Pannebånd 28*4=112" at bounding box center [294, 179] width 150 height 19
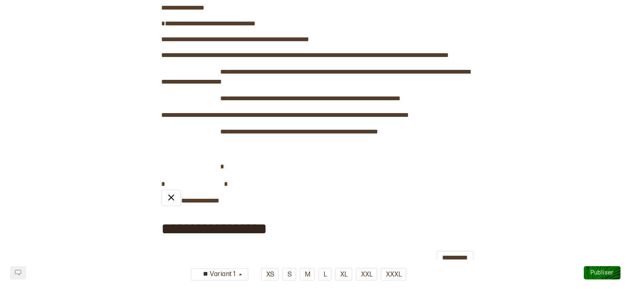
scroll to position [120, 0]
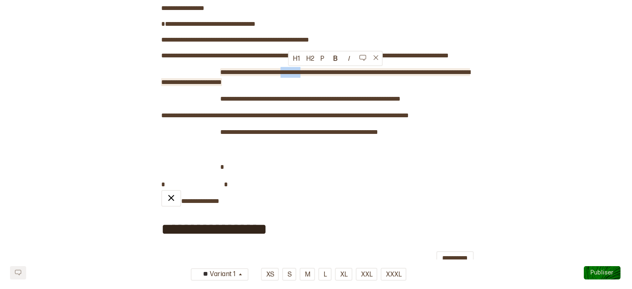
drag, startPoint x: 289, startPoint y: 71, endPoint x: 311, endPoint y: 74, distance: 21.7
click at [311, 74] on span "**********" at bounding box center [315, 77] width 309 height 16
click at [329, 71] on span "**********" at bounding box center [315, 77] width 309 height 16
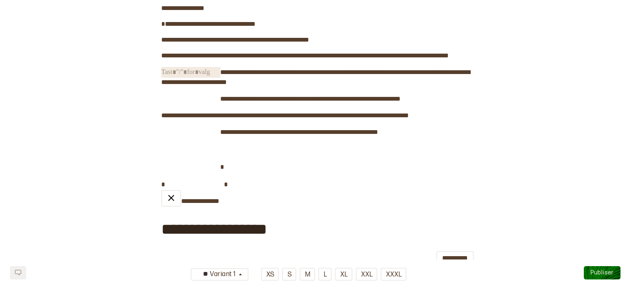
click at [213, 73] on span "﻿" at bounding box center [190, 72] width 59 height 11
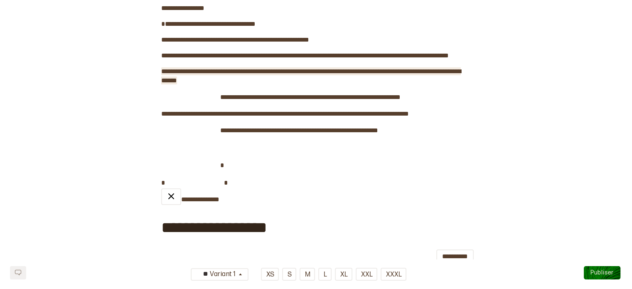
click at [325, 71] on span "**********" at bounding box center [311, 75] width 300 height 15
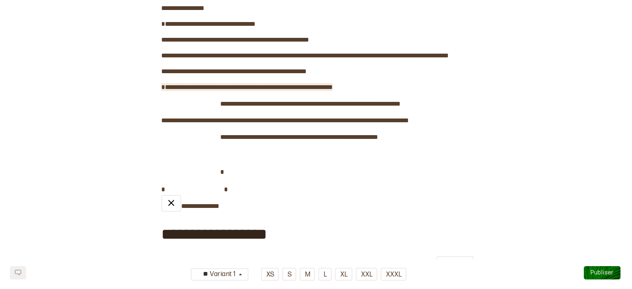
click at [328, 85] on span "**********" at bounding box center [247, 87] width 172 height 6
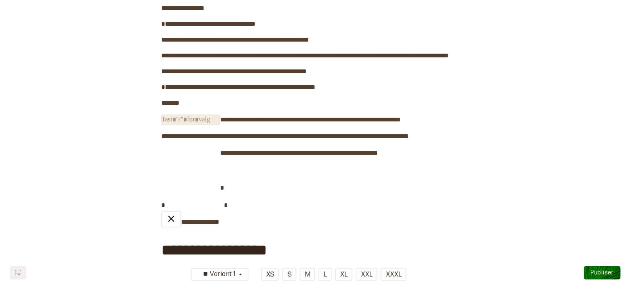
click at [207, 121] on span "﻿" at bounding box center [190, 119] width 59 height 11
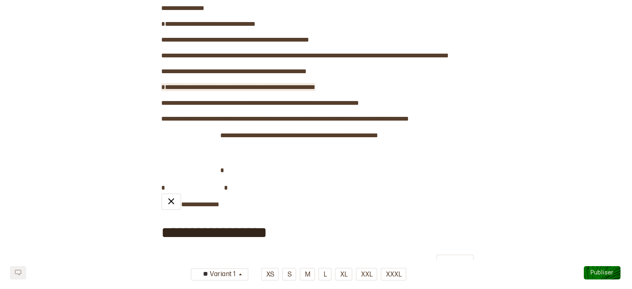
click at [184, 87] on span "**********" at bounding box center [238, 87] width 154 height 6
click at [249, 89] on span "**********" at bounding box center [243, 87] width 164 height 6
click at [163, 85] on span "**********" at bounding box center [243, 87] width 164 height 6
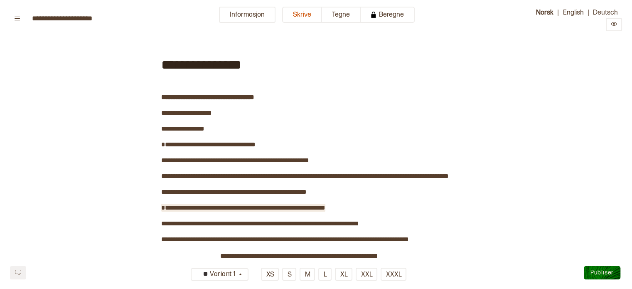
click at [162, 209] on span "**********" at bounding box center [243, 207] width 164 height 6
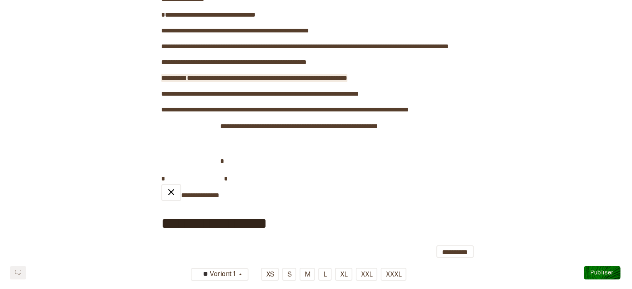
scroll to position [130, 0]
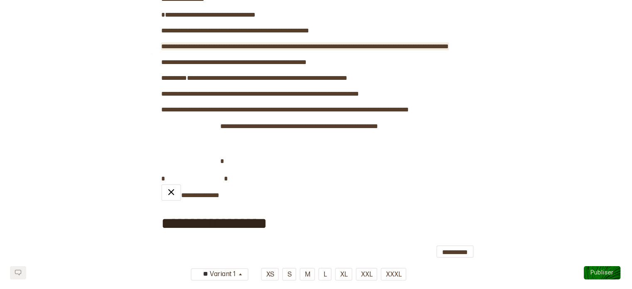
click at [424, 48] on span "**********" at bounding box center [305, 46] width 288 height 6
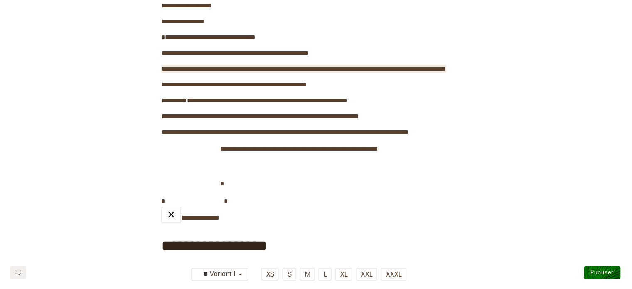
scroll to position [106, 0]
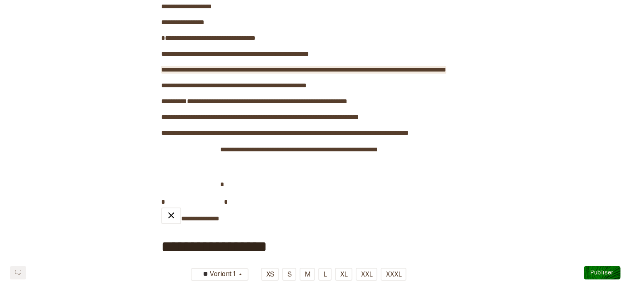
click at [435, 68] on span "**********" at bounding box center [303, 69] width 285 height 6
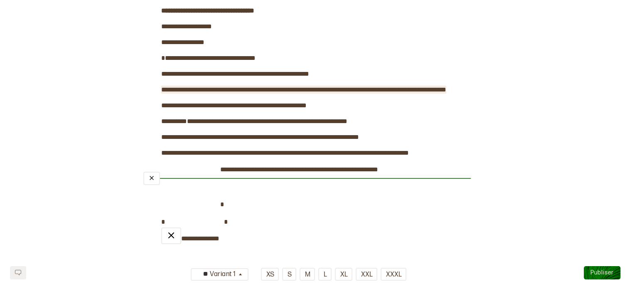
scroll to position [86, 0]
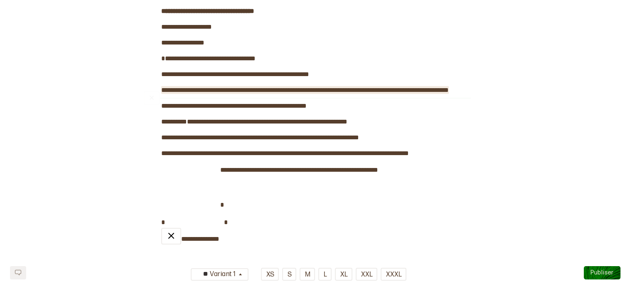
click at [427, 90] on span "**********" at bounding box center [305, 90] width 288 height 6
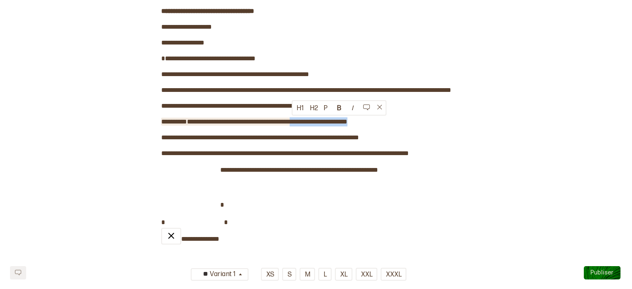
drag, startPoint x: 357, startPoint y: 121, endPoint x: 292, endPoint y: 123, distance: 64.8
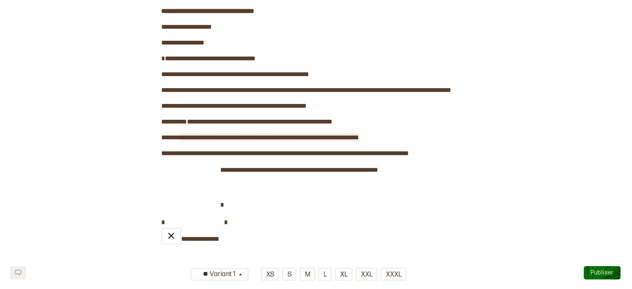
click at [323, 139] on span "**********" at bounding box center [269, 137] width 180 height 6
click at [360, 90] on span "**********" at bounding box center [306, 90] width 290 height 6
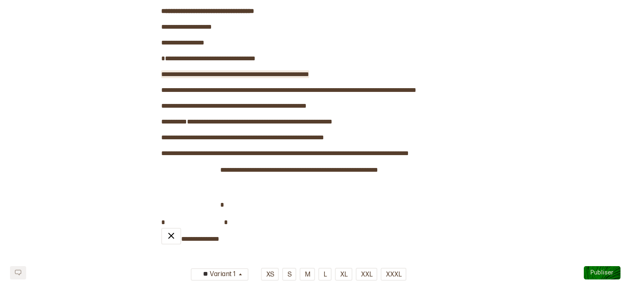
click at [307, 74] on span "**********" at bounding box center [235, 74] width 148 height 6
click at [281, 153] on span "**********" at bounding box center [326, 153] width 165 height 6
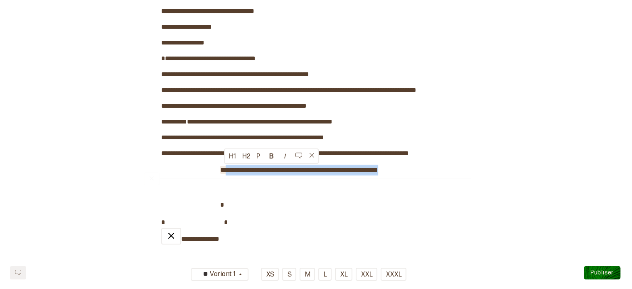
drag, startPoint x: 415, startPoint y: 167, endPoint x: 224, endPoint y: 172, distance: 191.2
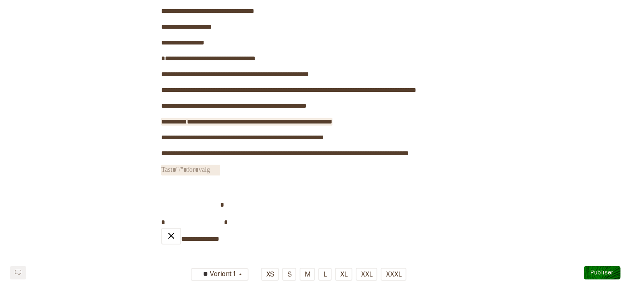
click at [332, 122] on span "**********" at bounding box center [246, 121] width 171 height 6
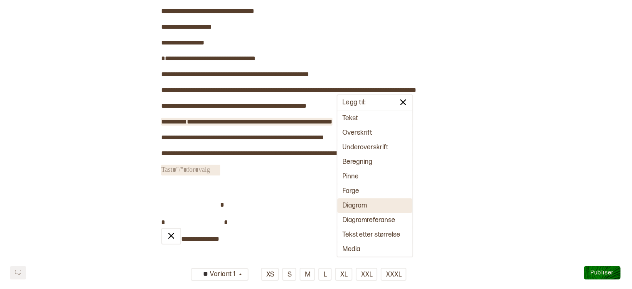
click at [332, 122] on span "**********" at bounding box center [246, 121] width 171 height 6
click at [313, 119] on span "**********" at bounding box center [246, 121] width 171 height 6
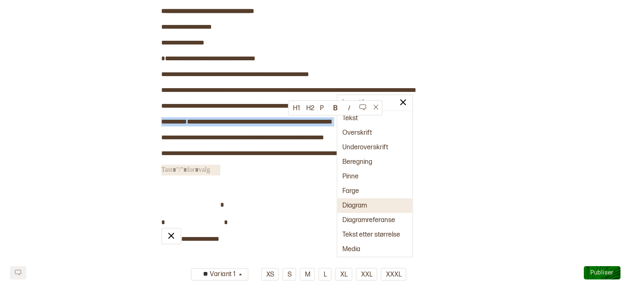
click at [313, 119] on span "**********" at bounding box center [246, 121] width 171 height 6
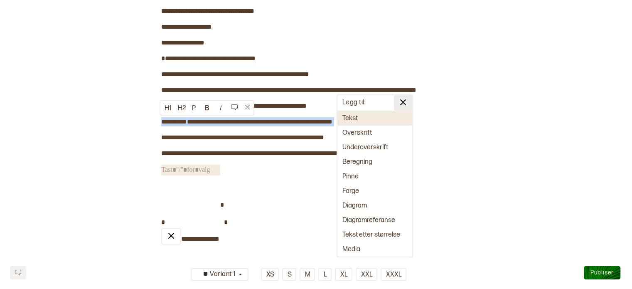
click at [407, 103] on img at bounding box center [403, 102] width 10 height 10
